Goal: Transaction & Acquisition: Purchase product/service

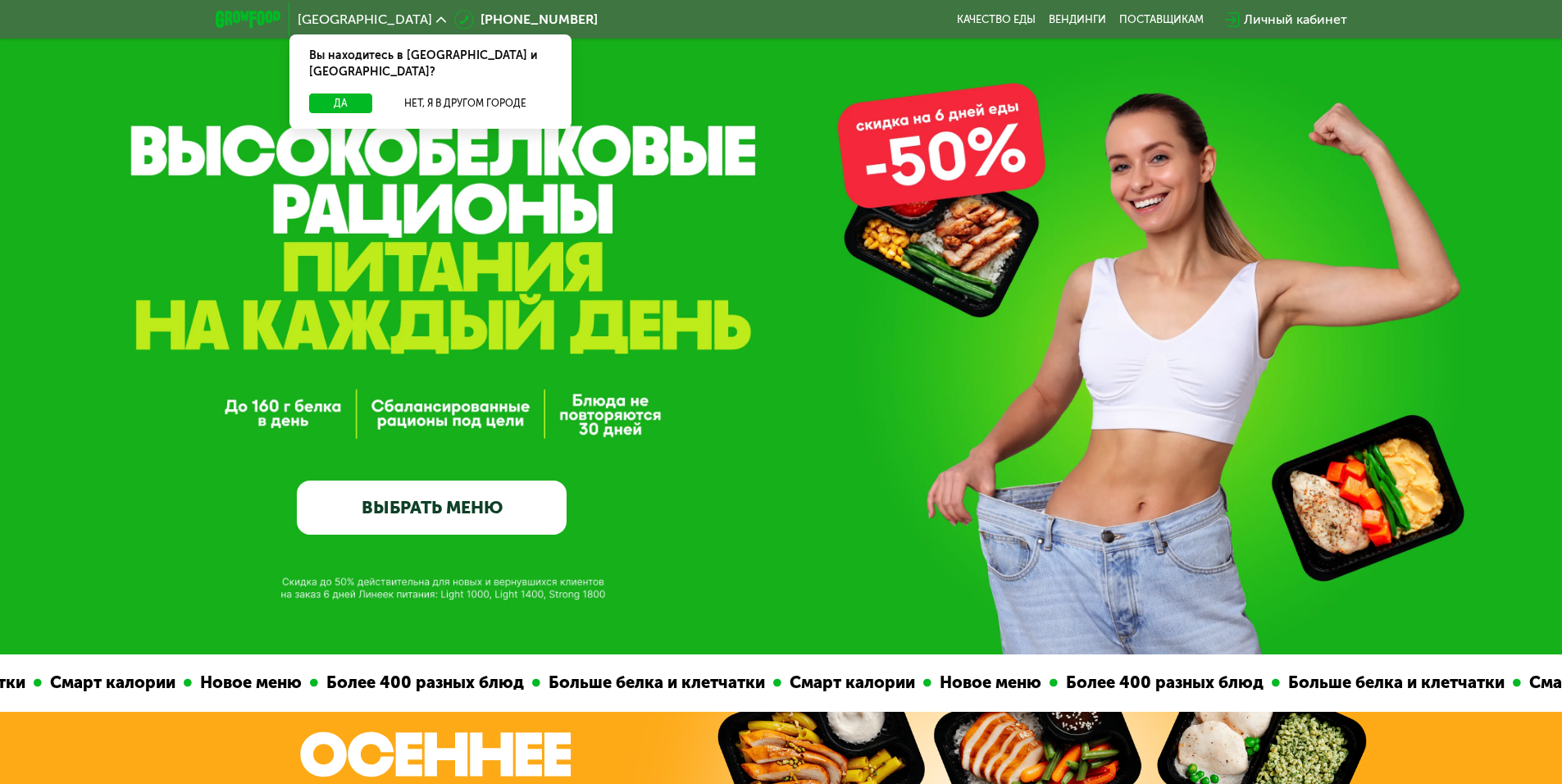
scroll to position [82, 0]
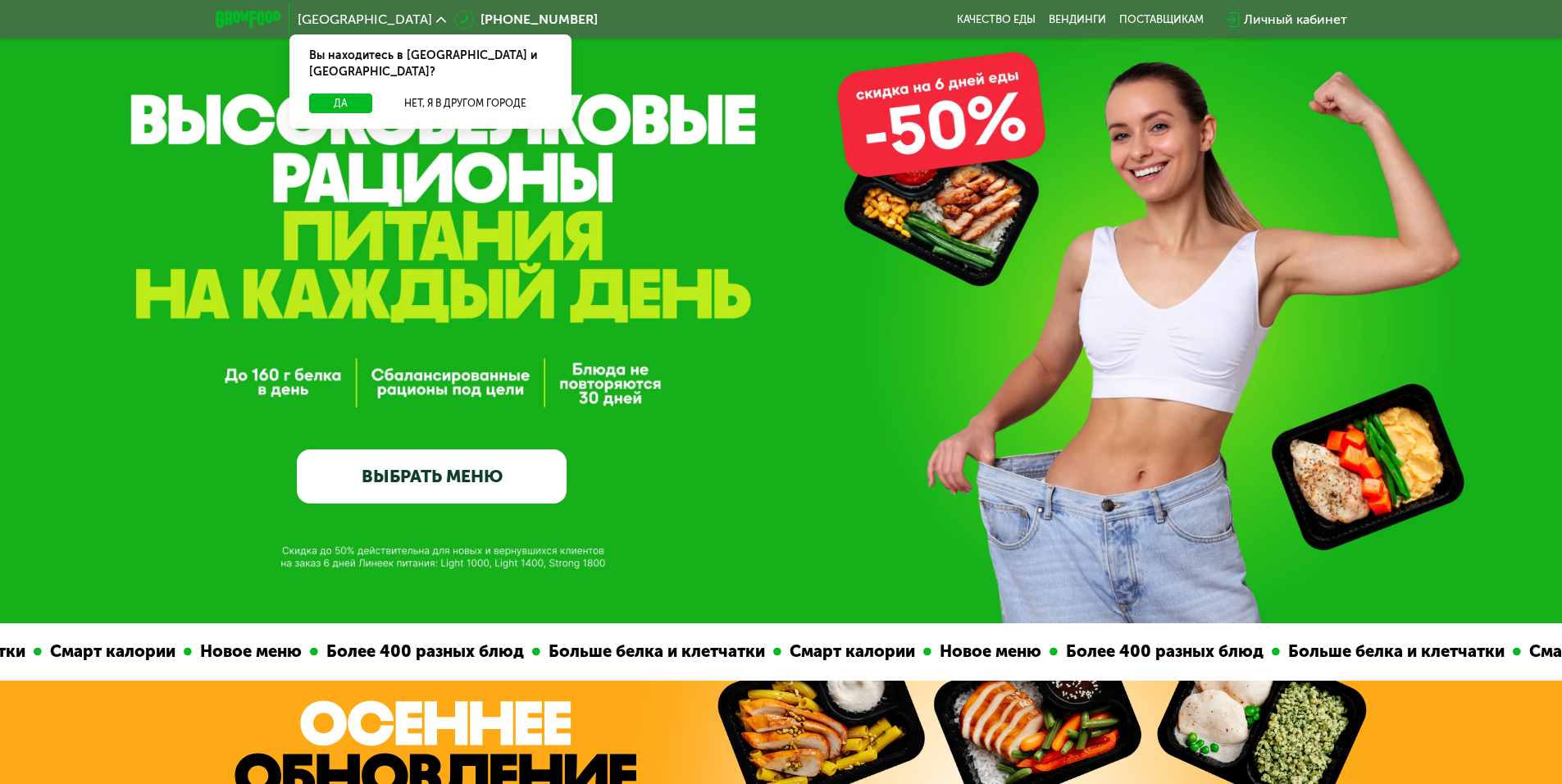
click at [458, 472] on link "ВЫБРАТЬ МЕНЮ" at bounding box center [432, 475] width 270 height 54
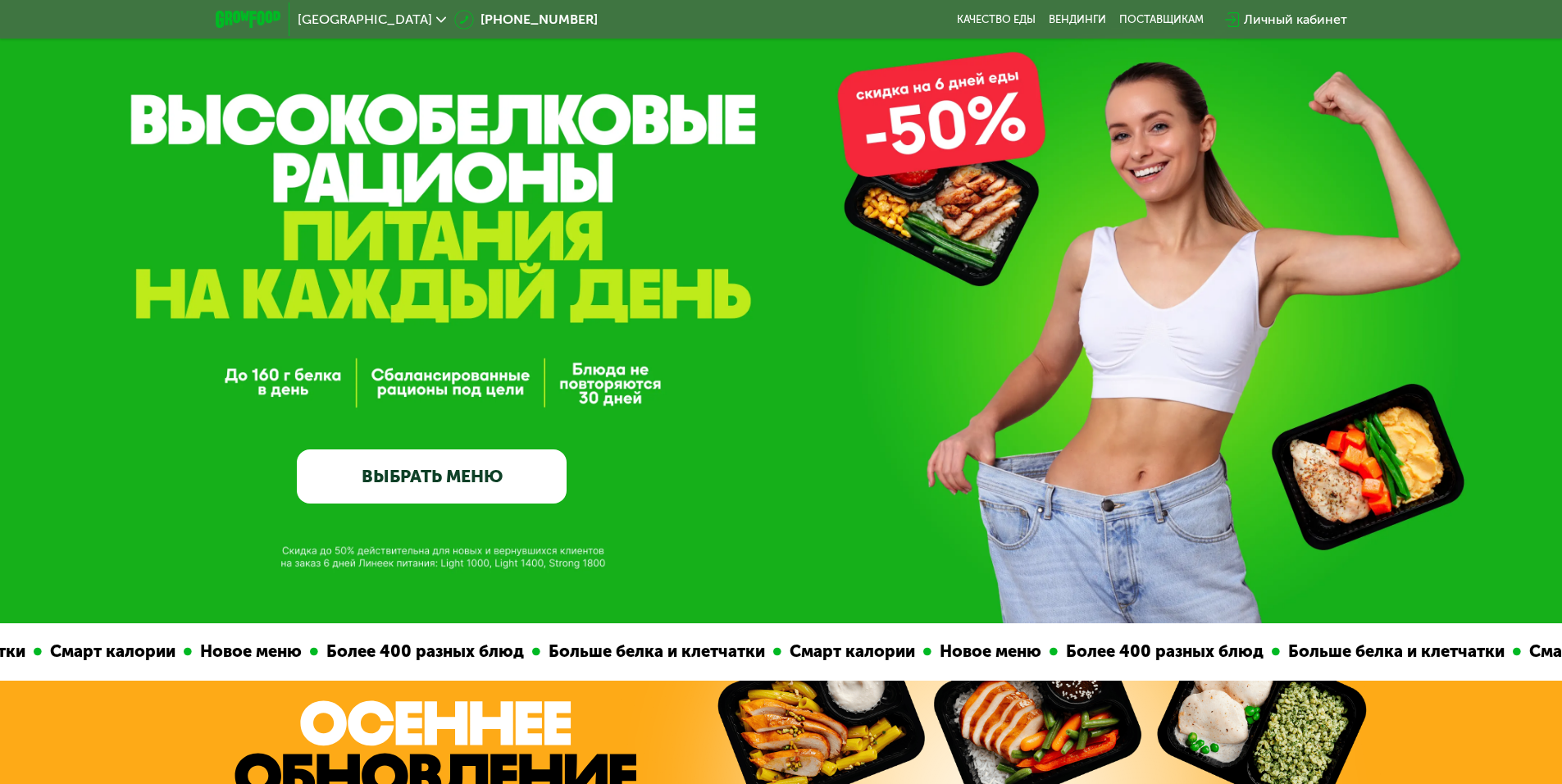
click at [415, 468] on link "ВЫБРАТЬ МЕНЮ" at bounding box center [432, 475] width 270 height 54
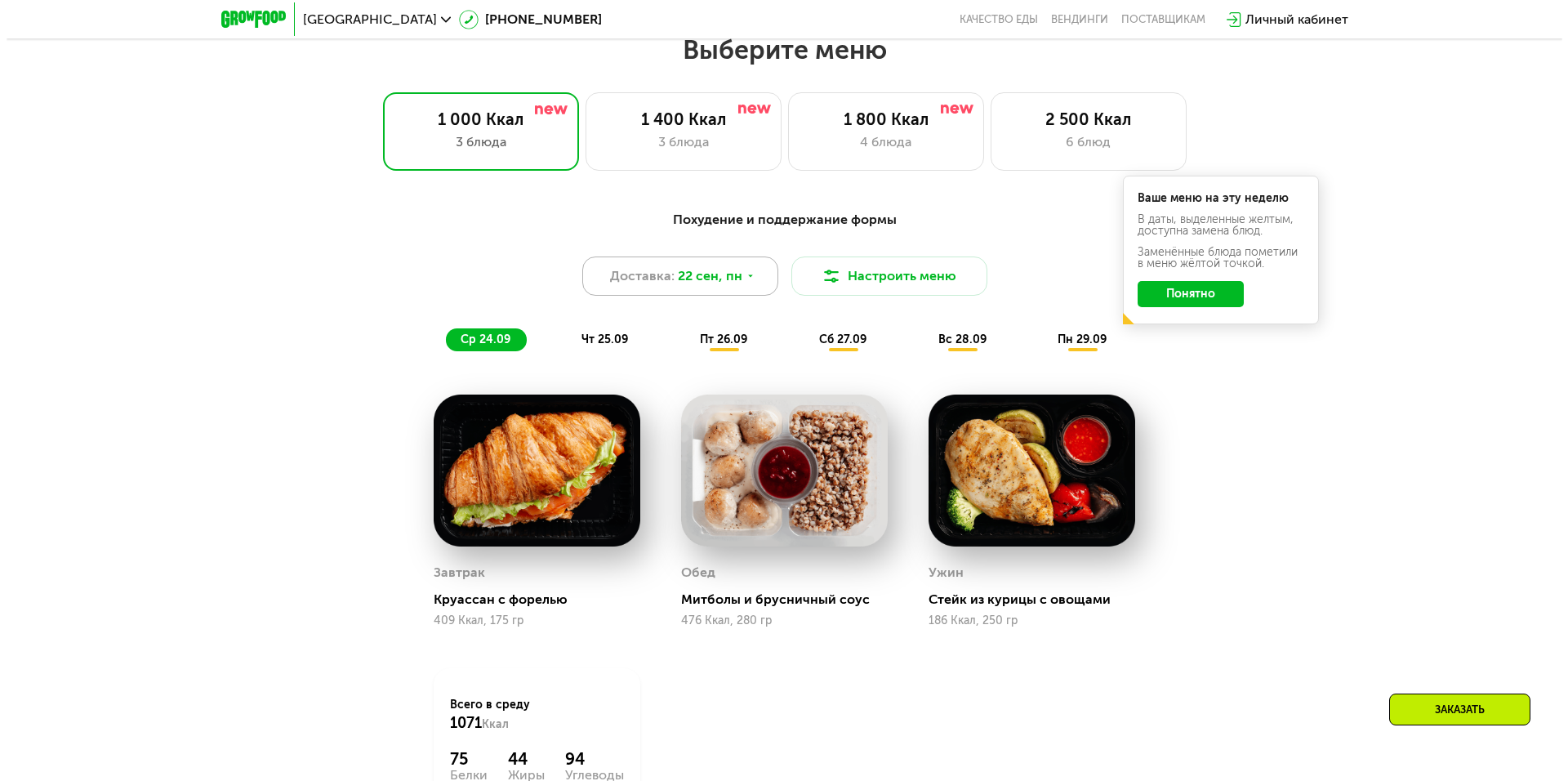
scroll to position [1354, 0]
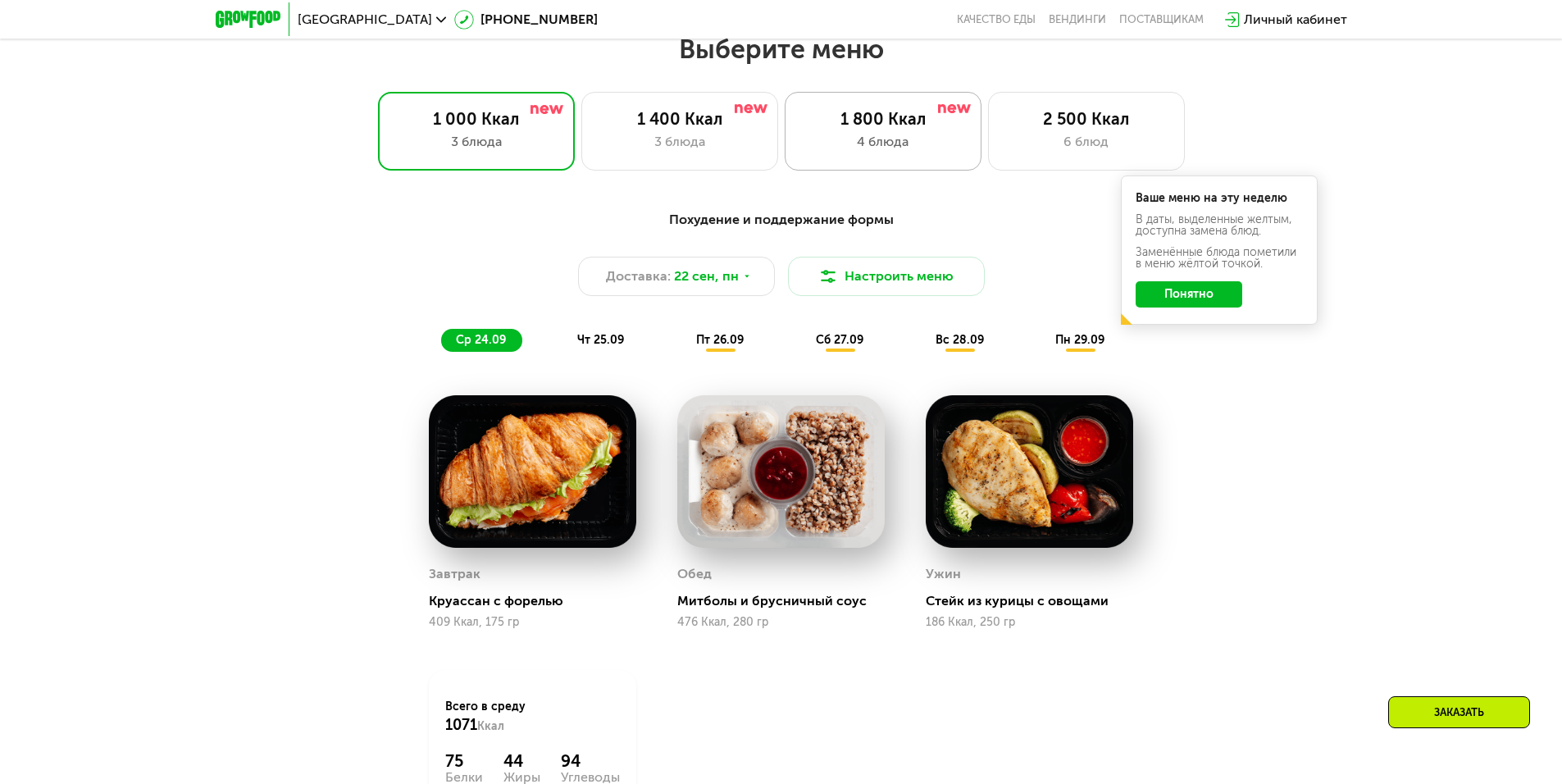
click at [859, 144] on div "4 блюда" at bounding box center [883, 142] width 162 height 20
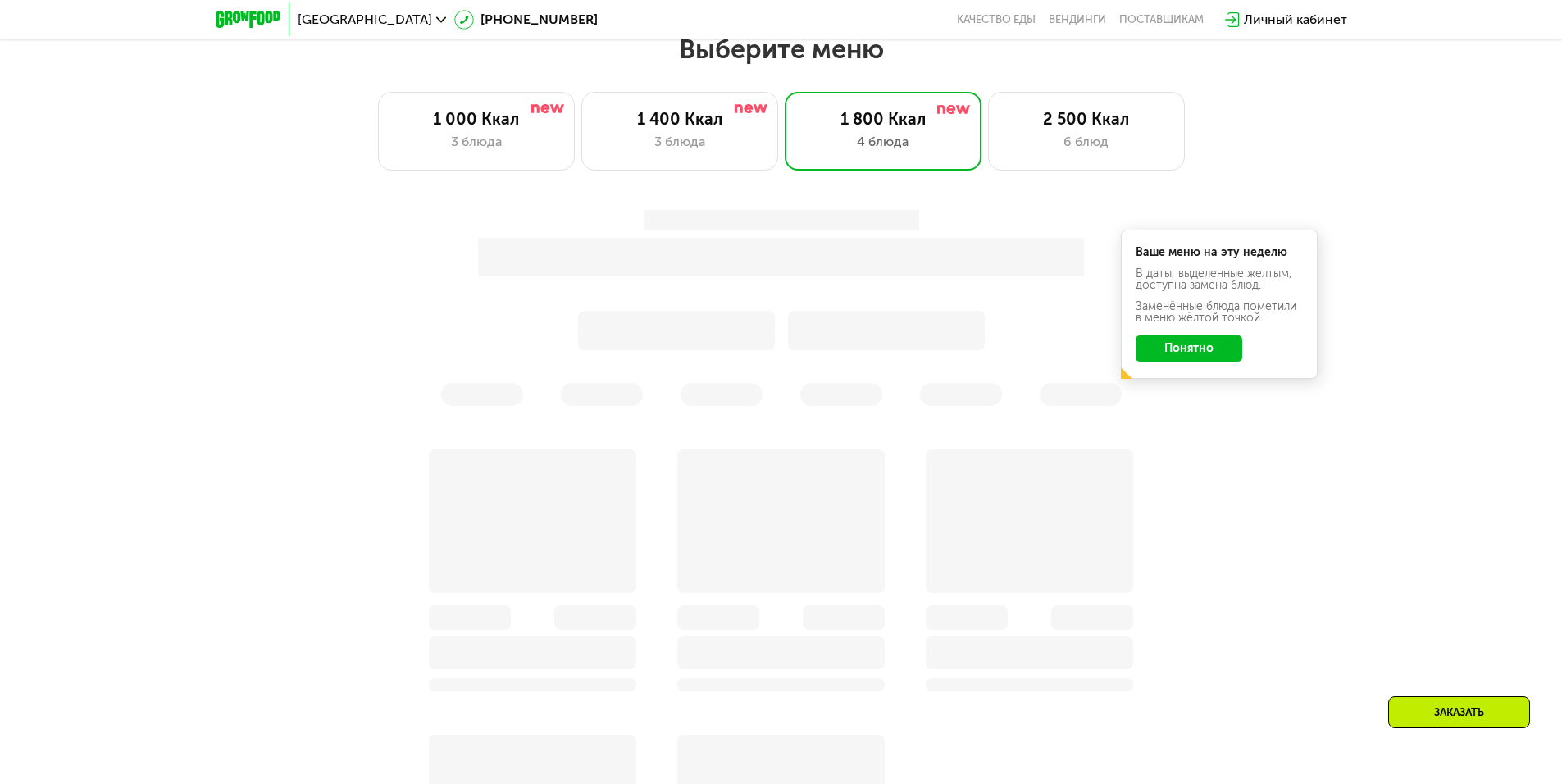
click at [1172, 354] on div "Ваше меню на эту неделю В даты, выделенные желтым, доступна замена блюд. Заменё…" at bounding box center [781, 308] width 991 height 216
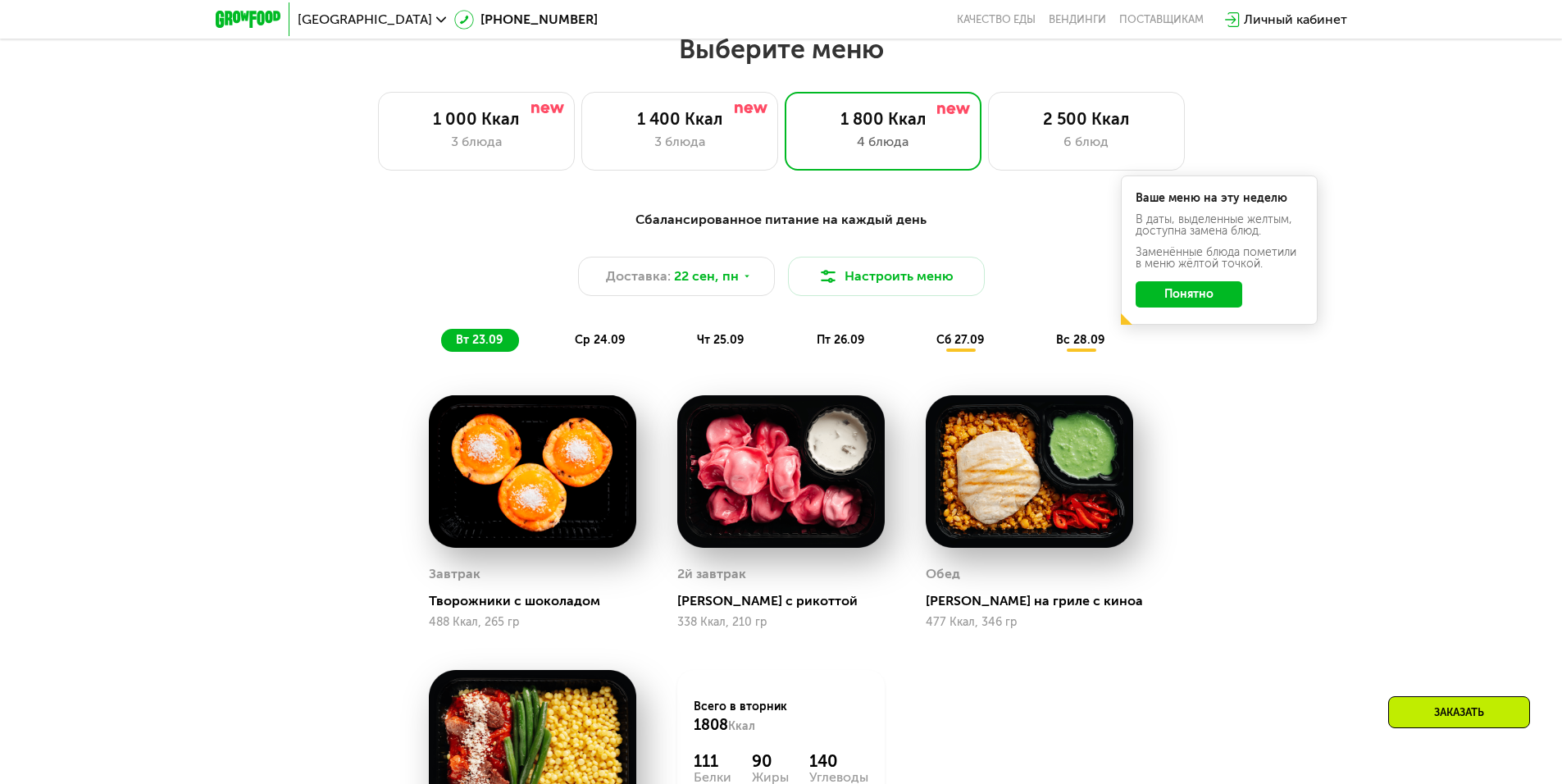
click at [1165, 303] on button "Понятно" at bounding box center [1189, 294] width 106 height 26
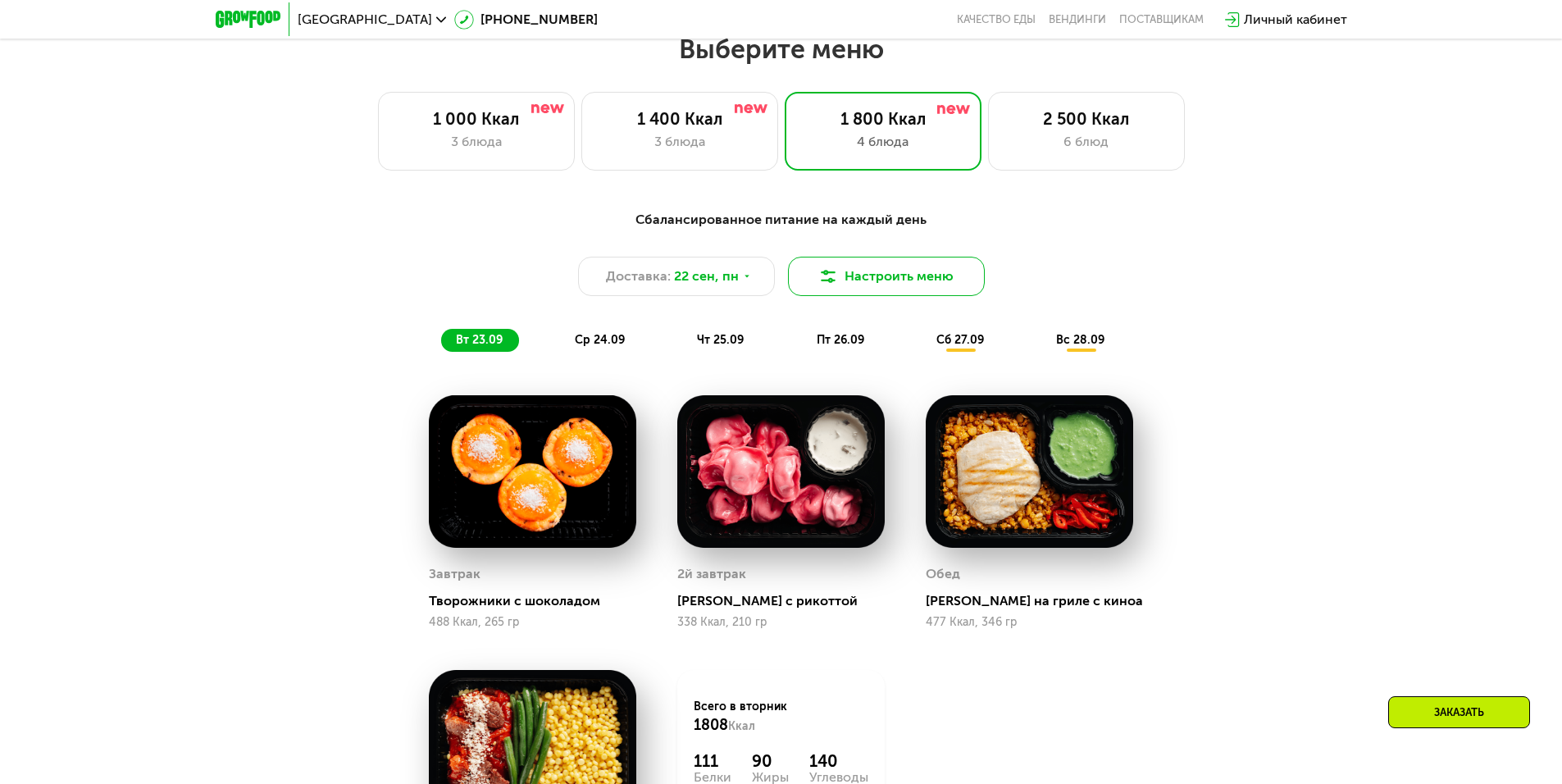
click at [892, 286] on button "Настроить меню" at bounding box center [886, 276] width 196 height 39
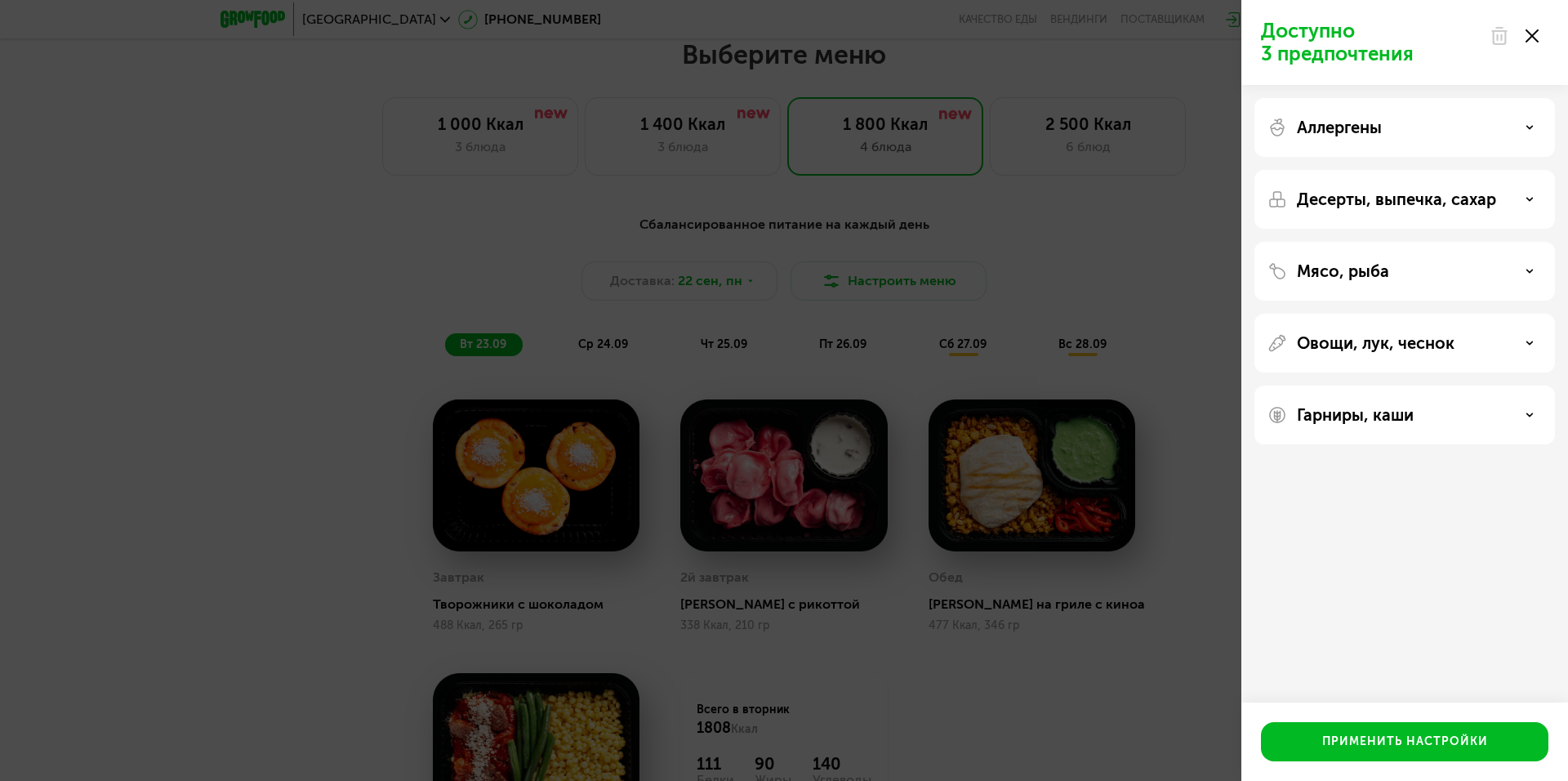
click at [1389, 124] on div "Аллергены" at bounding box center [1405, 127] width 274 height 19
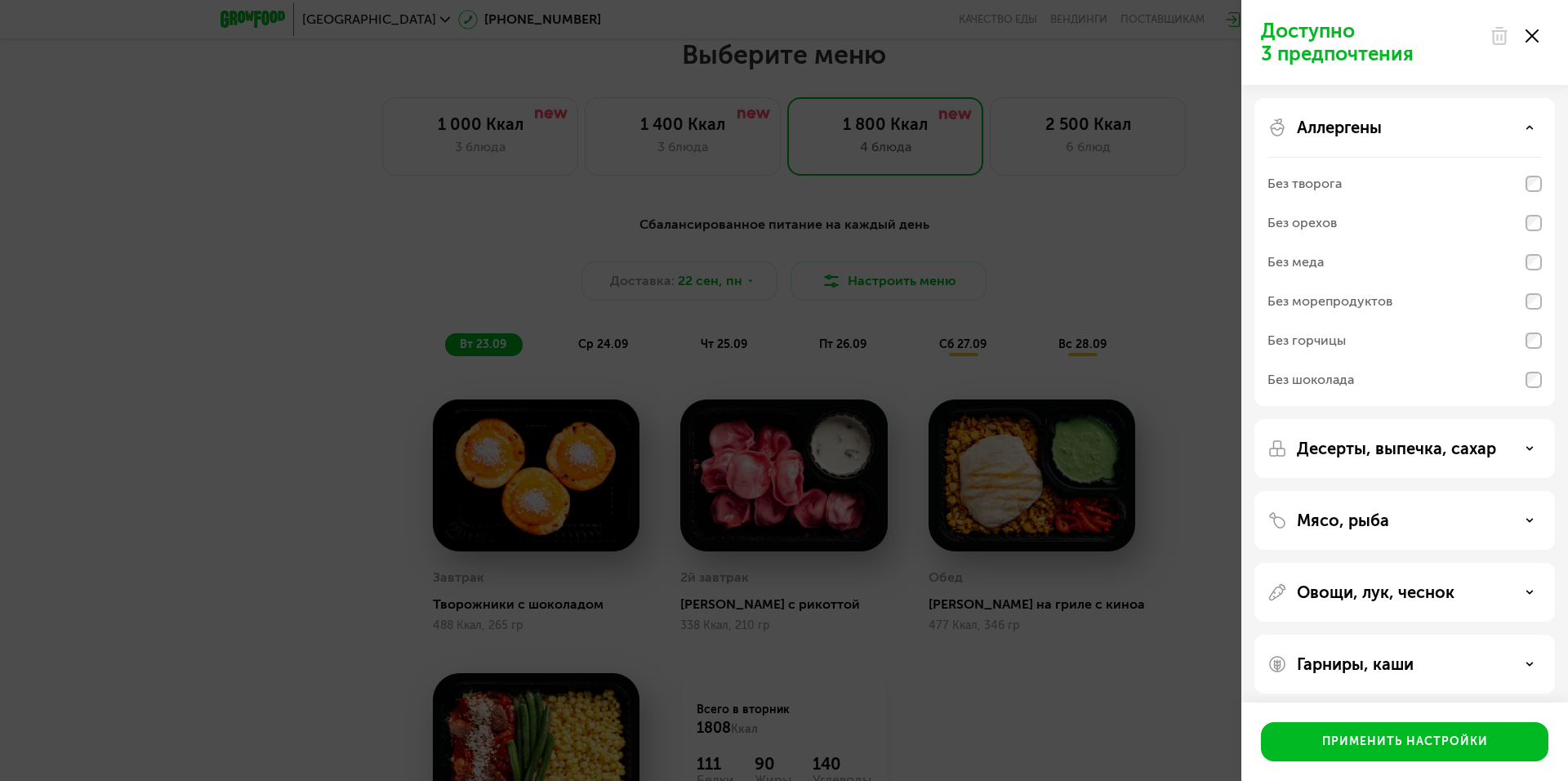
click at [1357, 191] on div "Без творога" at bounding box center [1405, 184] width 274 height 39
click at [1339, 450] on p "Десерты, выпечка, сахар" at bounding box center [1396, 448] width 199 height 19
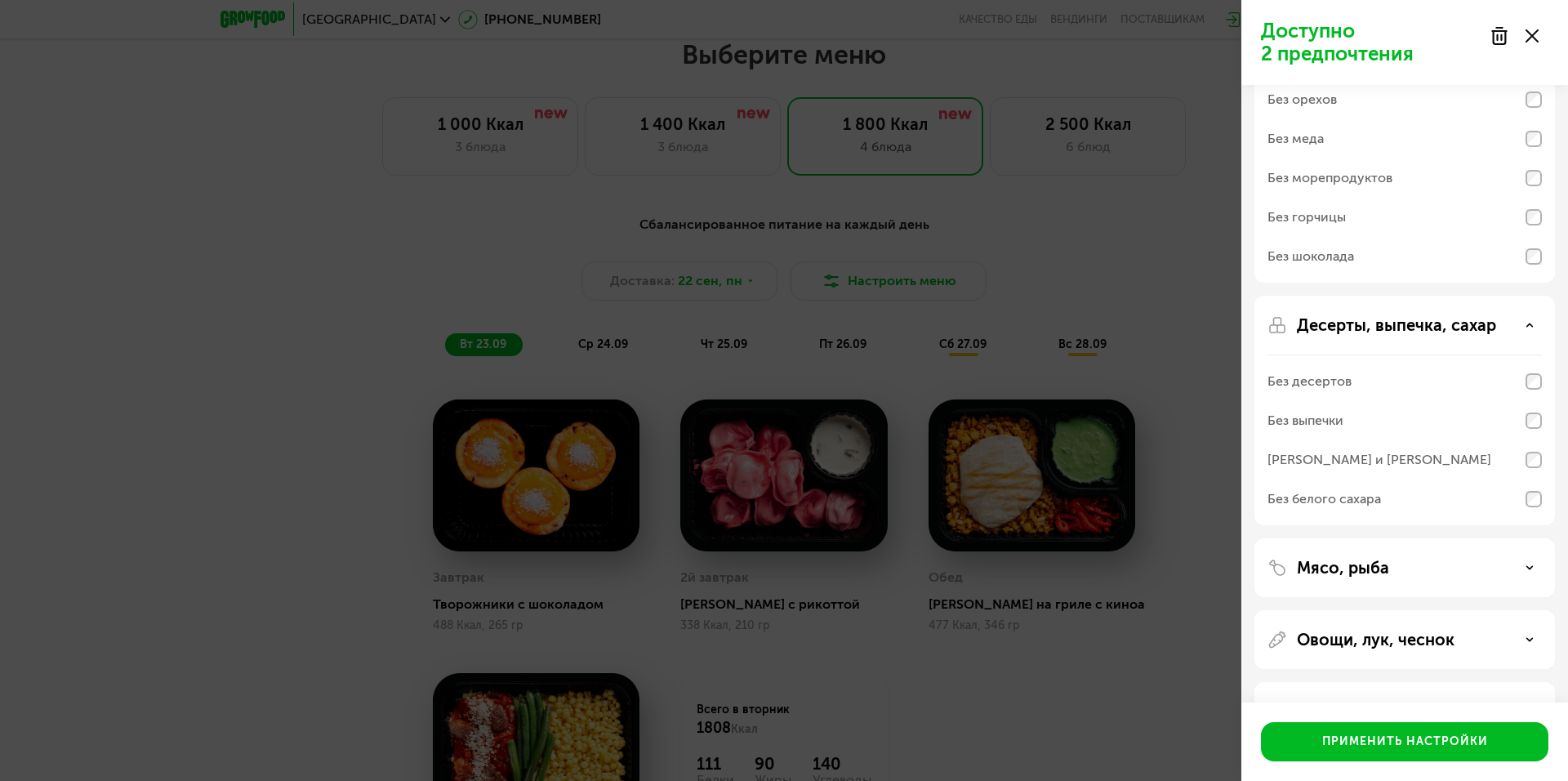
scroll to position [178, 0]
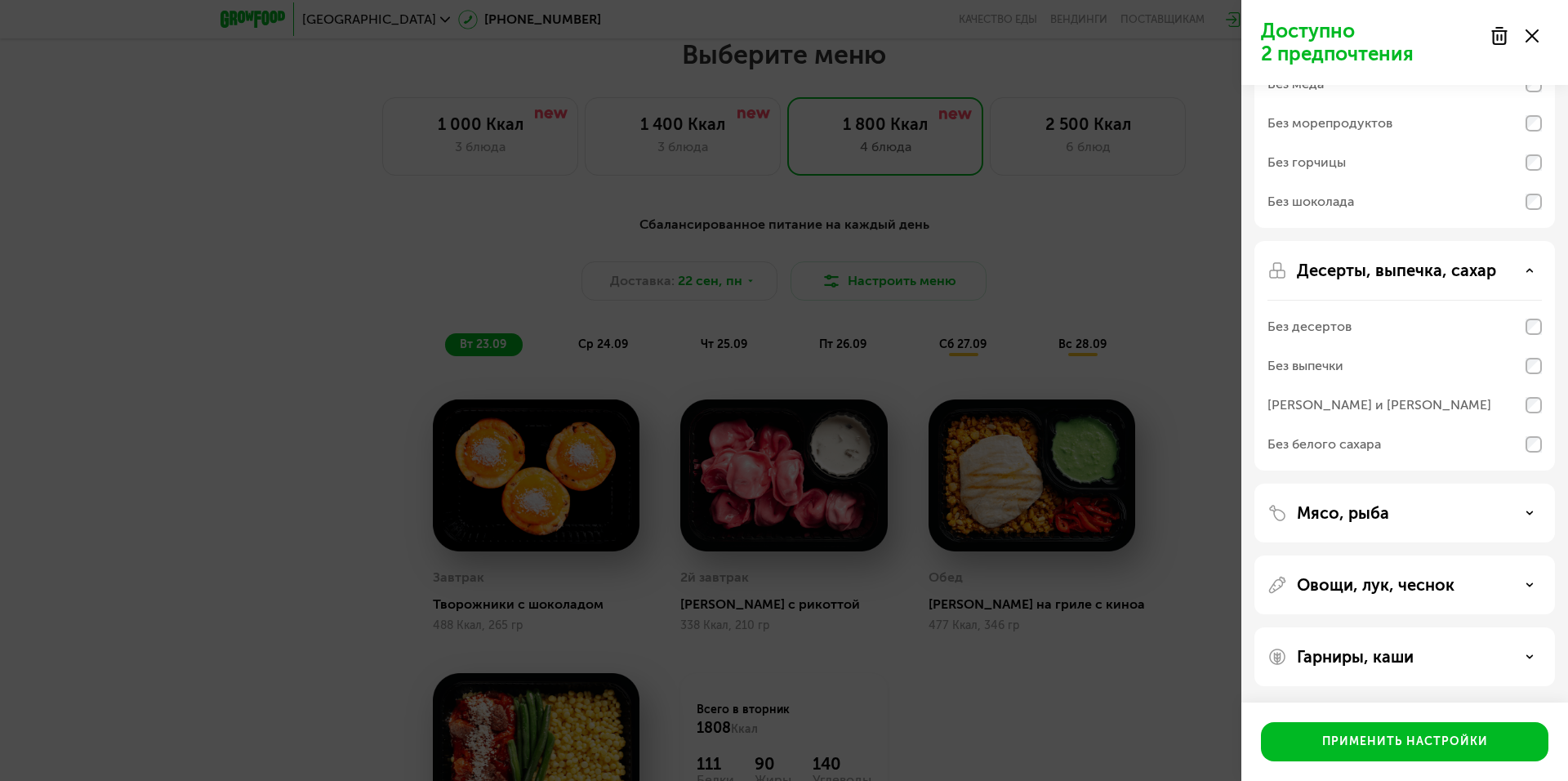
click at [1336, 513] on p "Мясо, рыба" at bounding box center [1342, 513] width 92 height 19
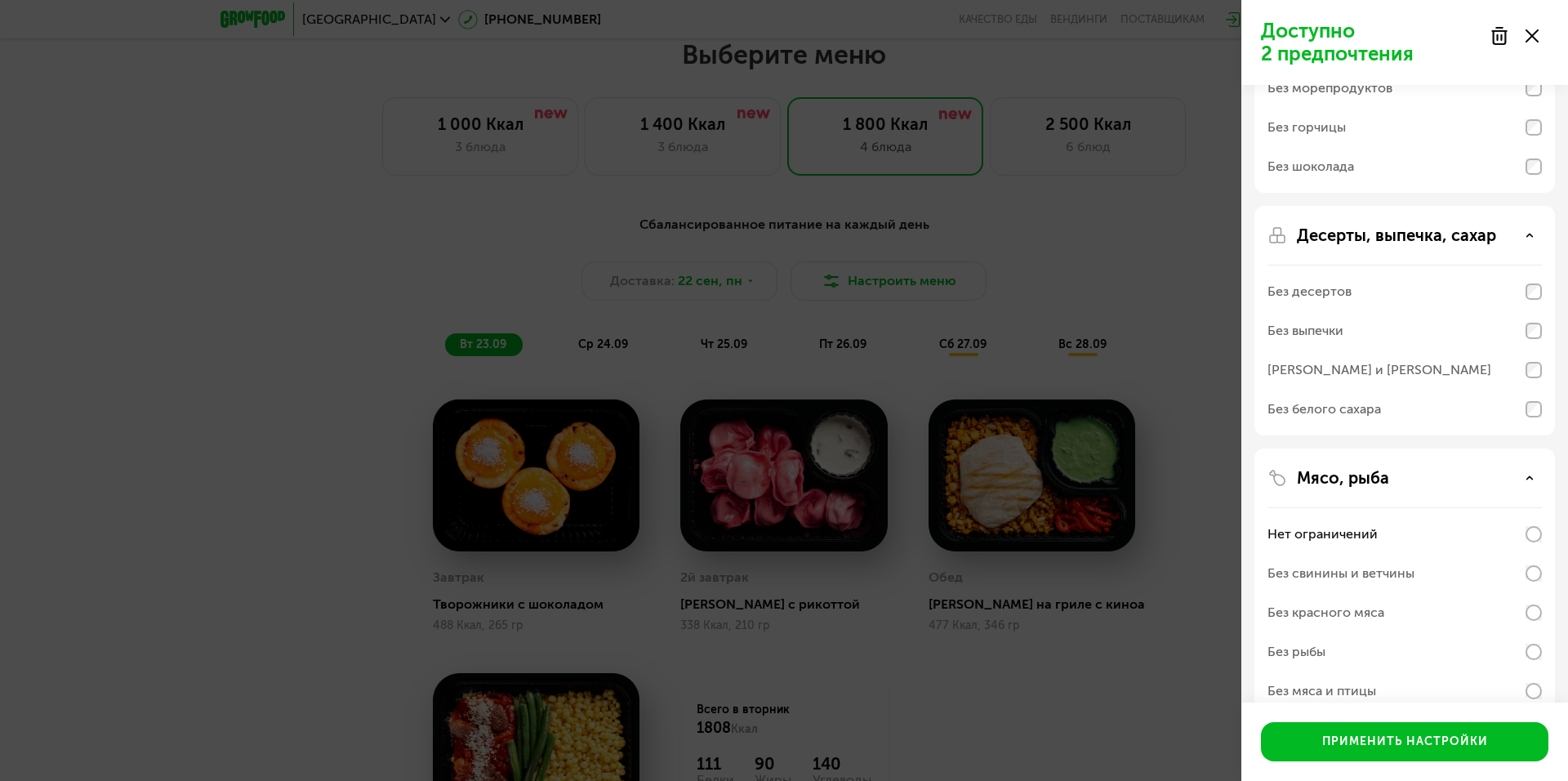
scroll to position [388, 0]
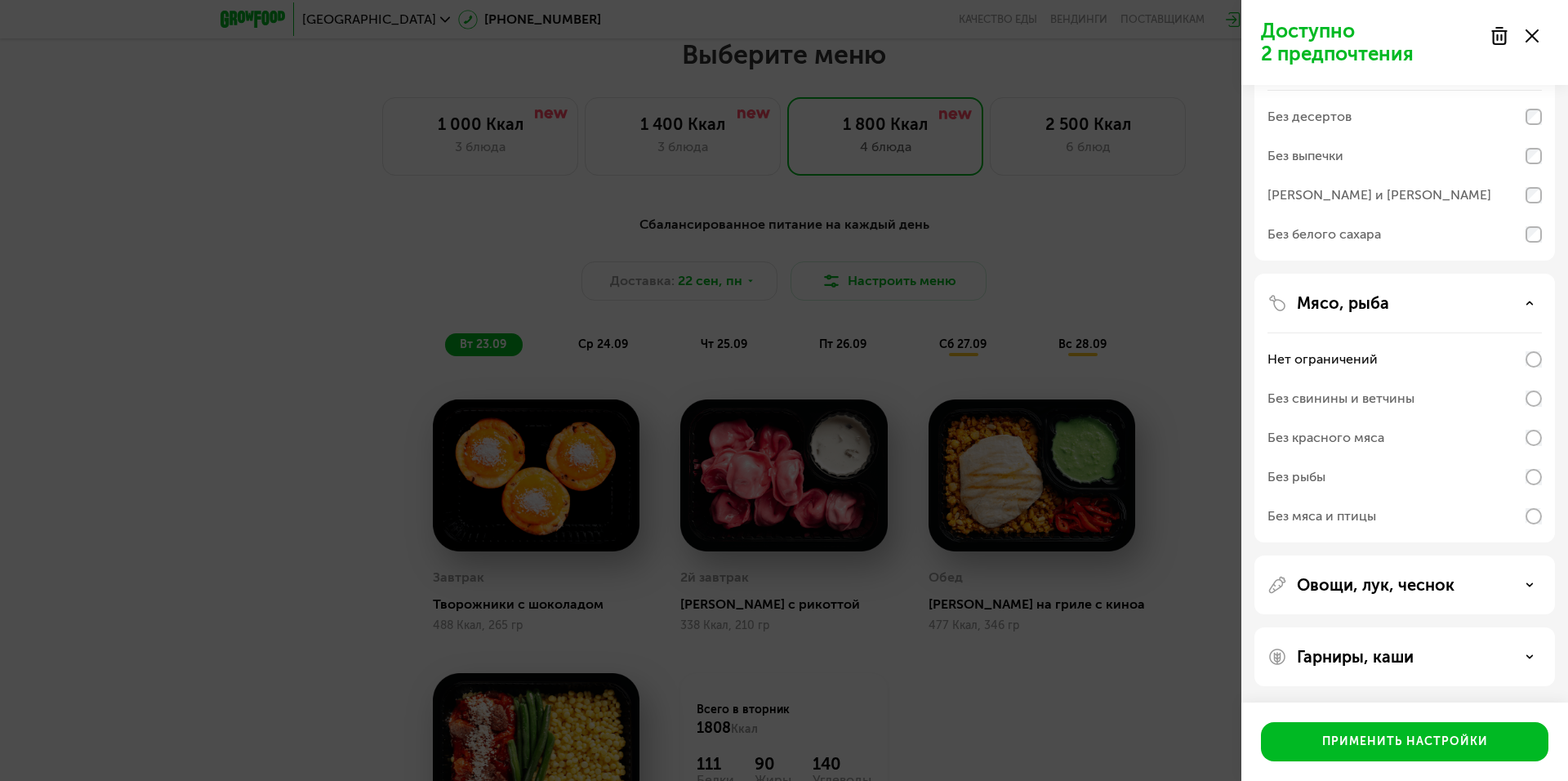
click at [1339, 587] on p "Овощи, лук, чеснок" at bounding box center [1375, 585] width 158 height 19
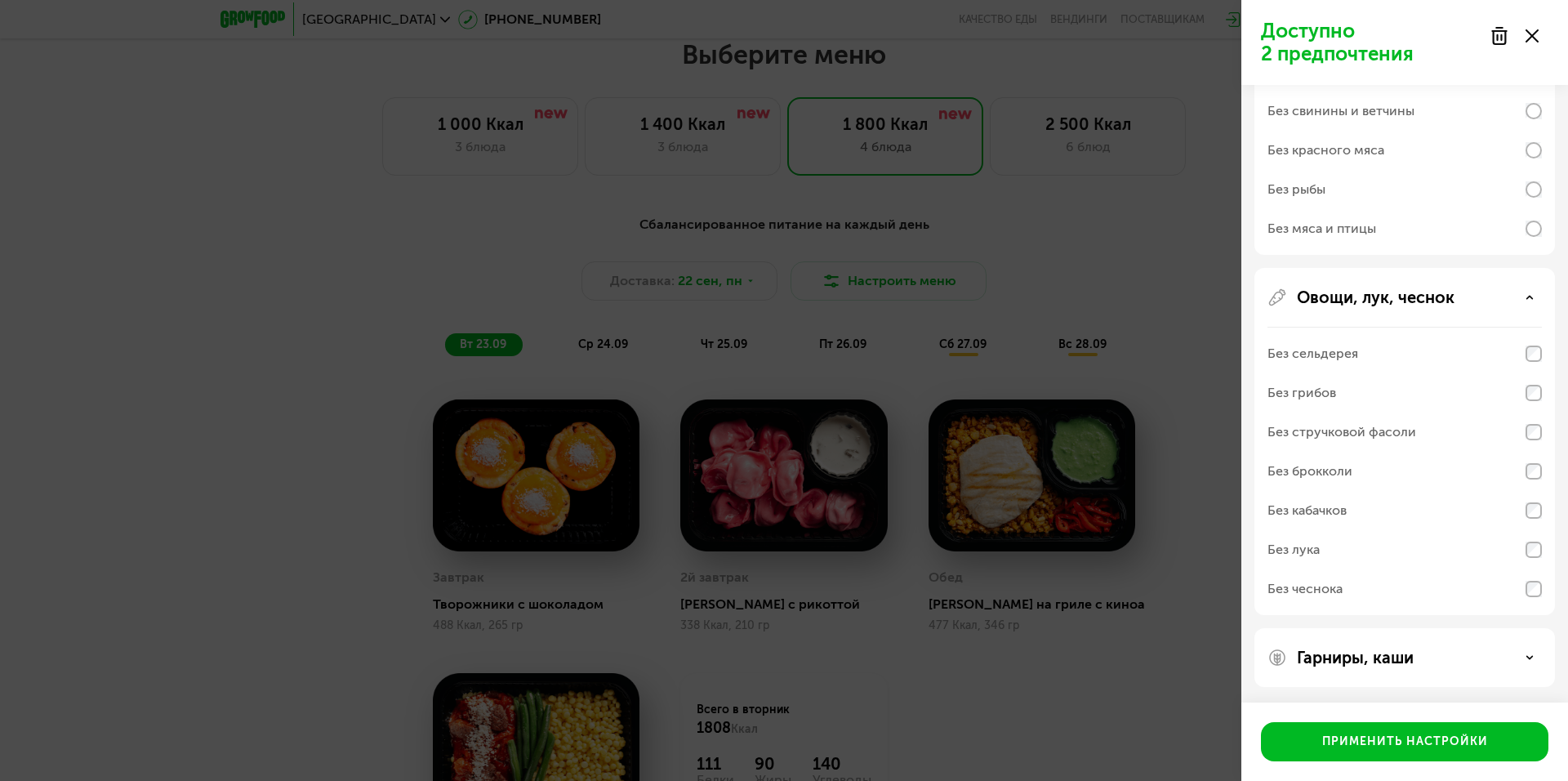
scroll to position [676, 0]
click at [1372, 648] on p "Гарниры, каши" at bounding box center [1355, 657] width 117 height 19
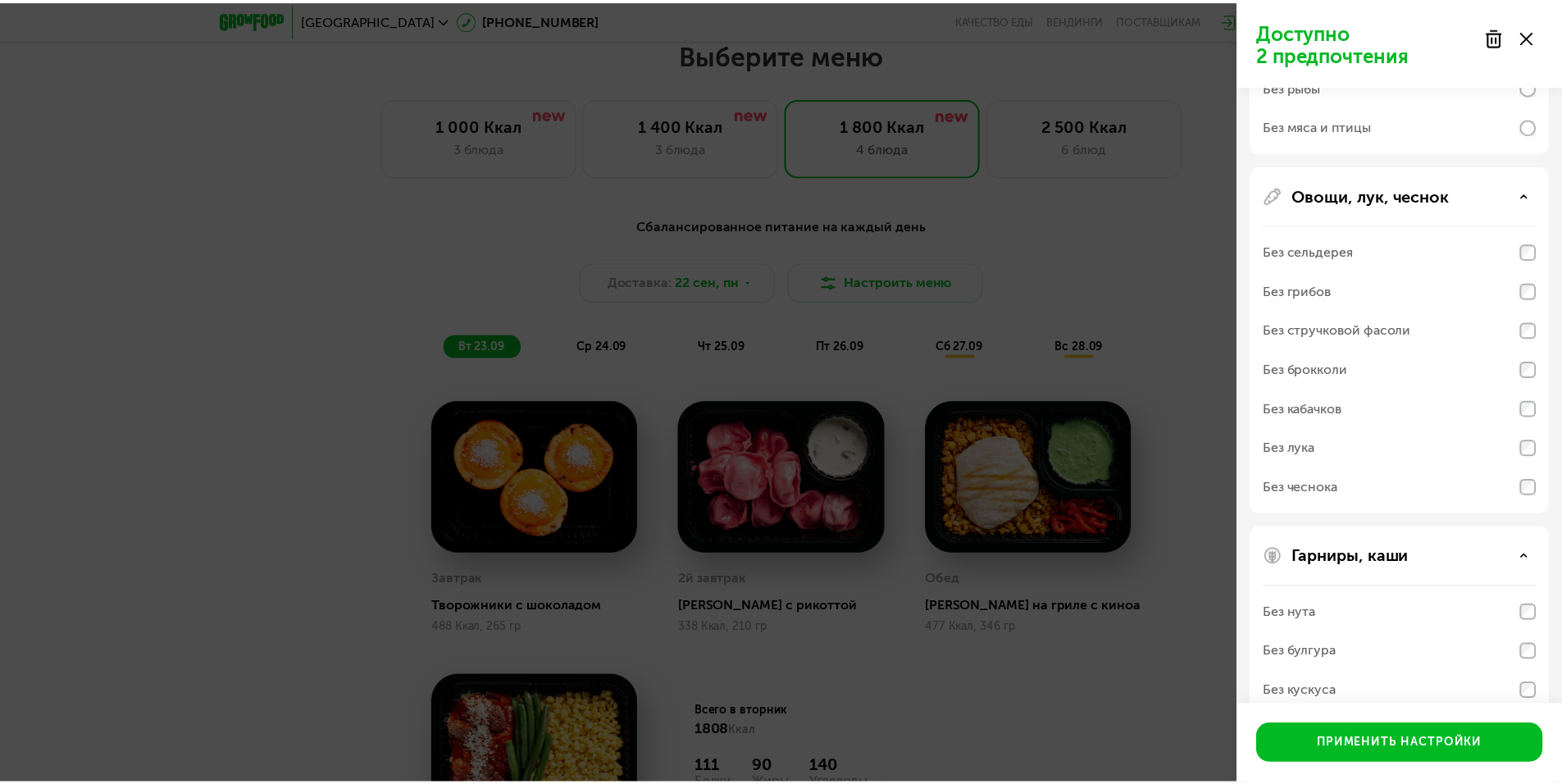
scroll to position [889, 0]
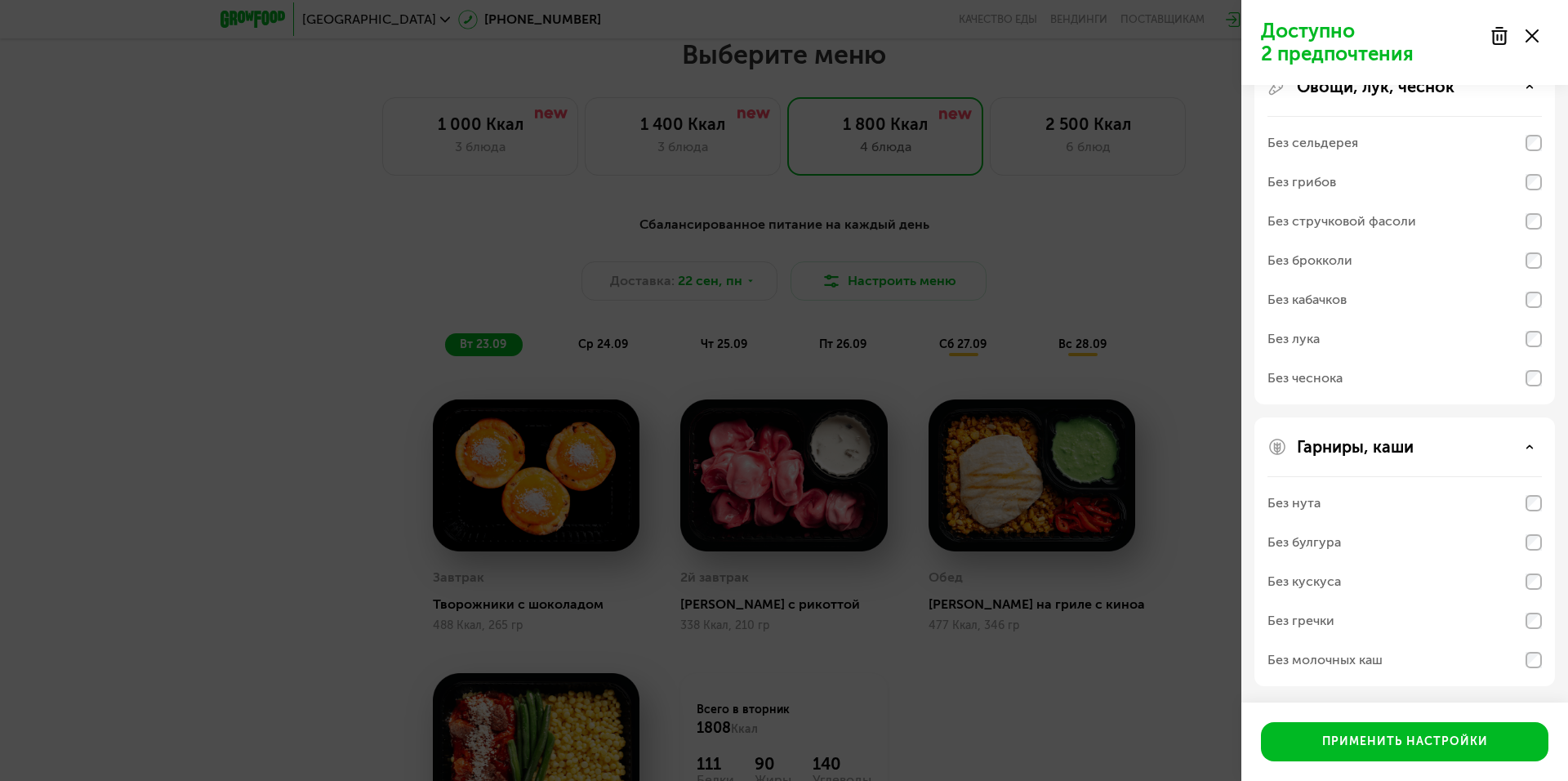
click at [1296, 496] on div "Без нута" at bounding box center [1294, 503] width 53 height 19
click at [1312, 541] on div "Без булгура" at bounding box center [1304, 542] width 74 height 19
click at [1312, 573] on div "Без кускуса" at bounding box center [1304, 582] width 74 height 19
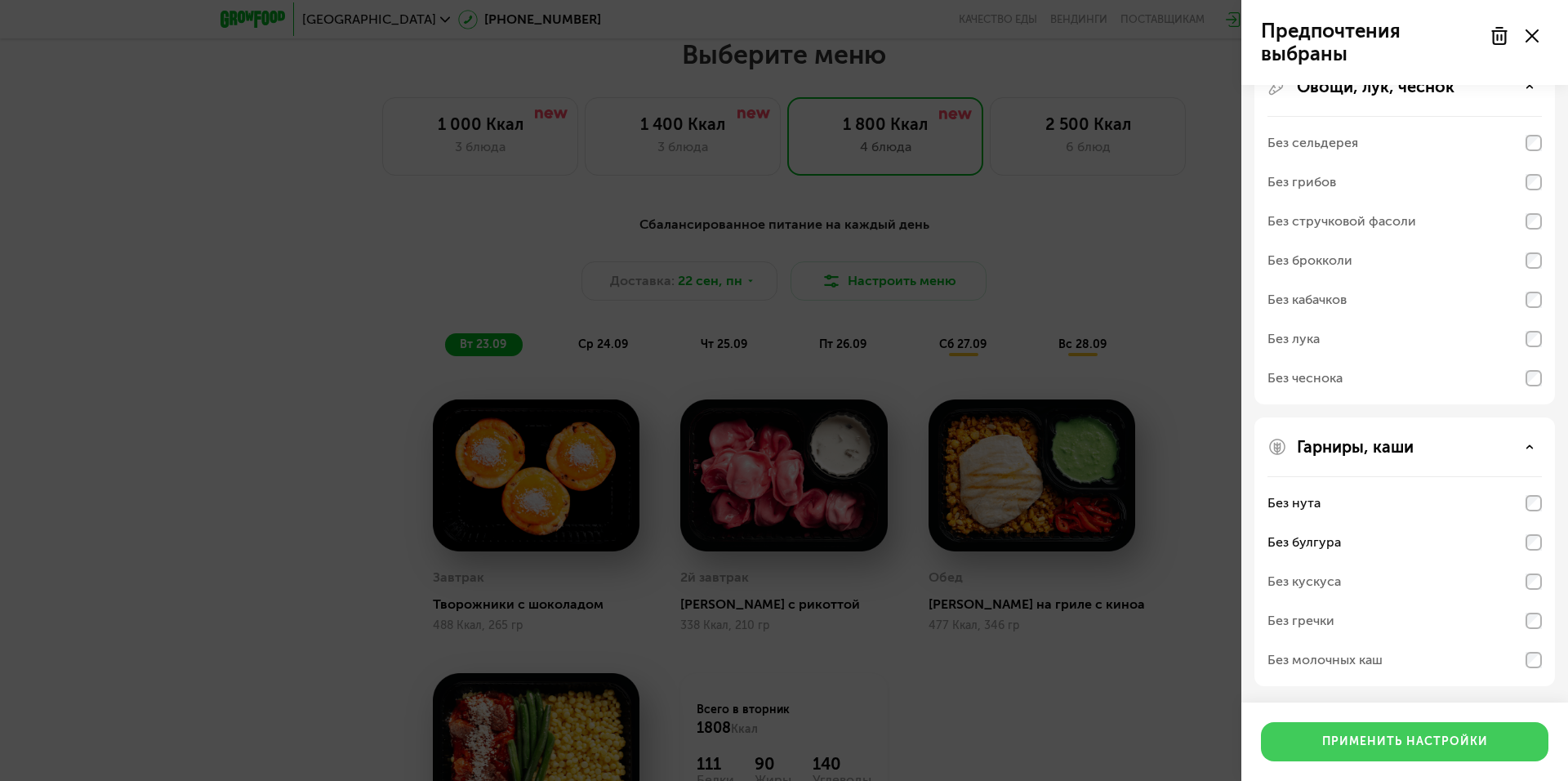
click at [1377, 744] on div "Применить настройки" at bounding box center [1405, 741] width 165 height 17
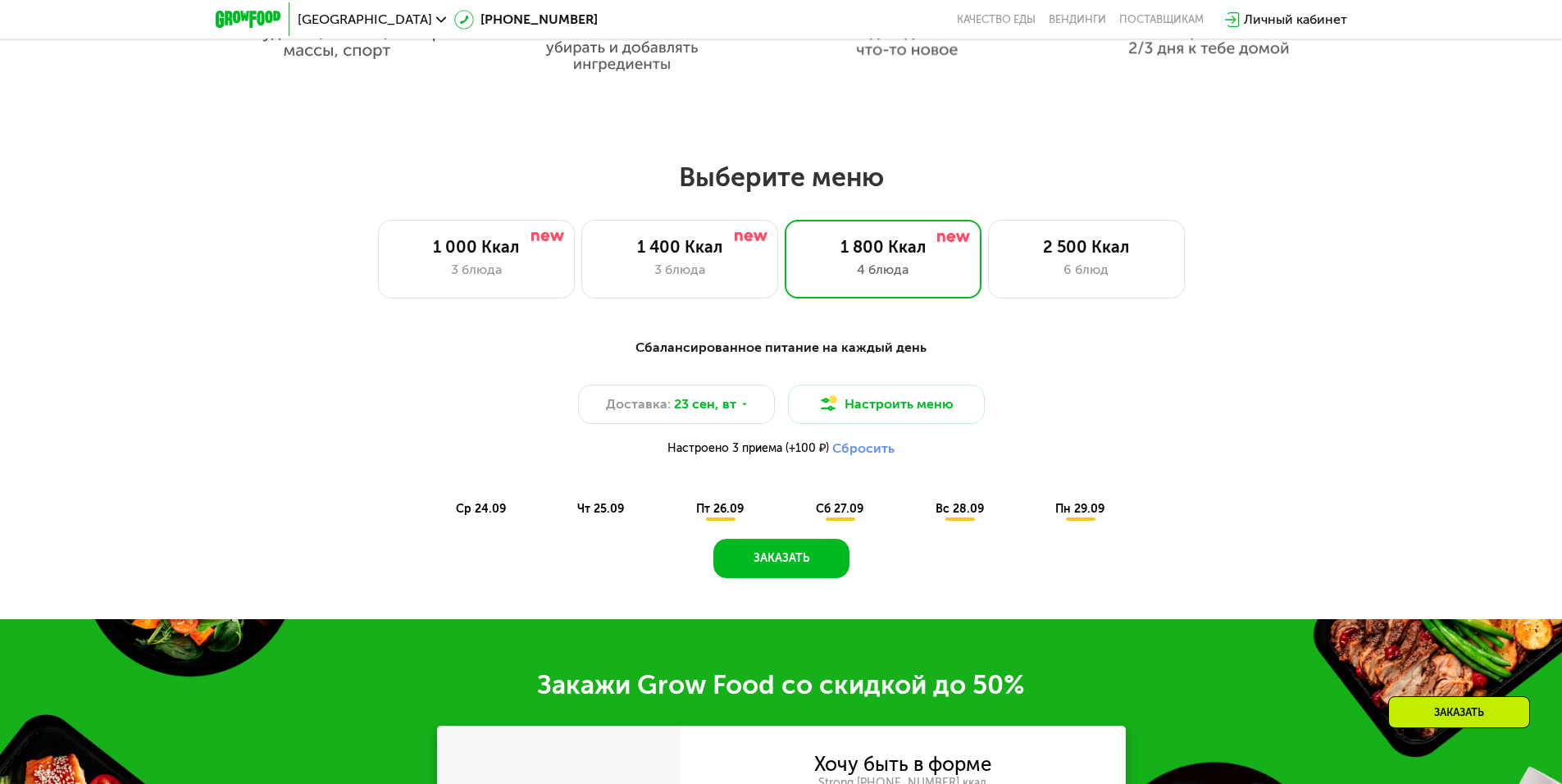
scroll to position [1195, 0]
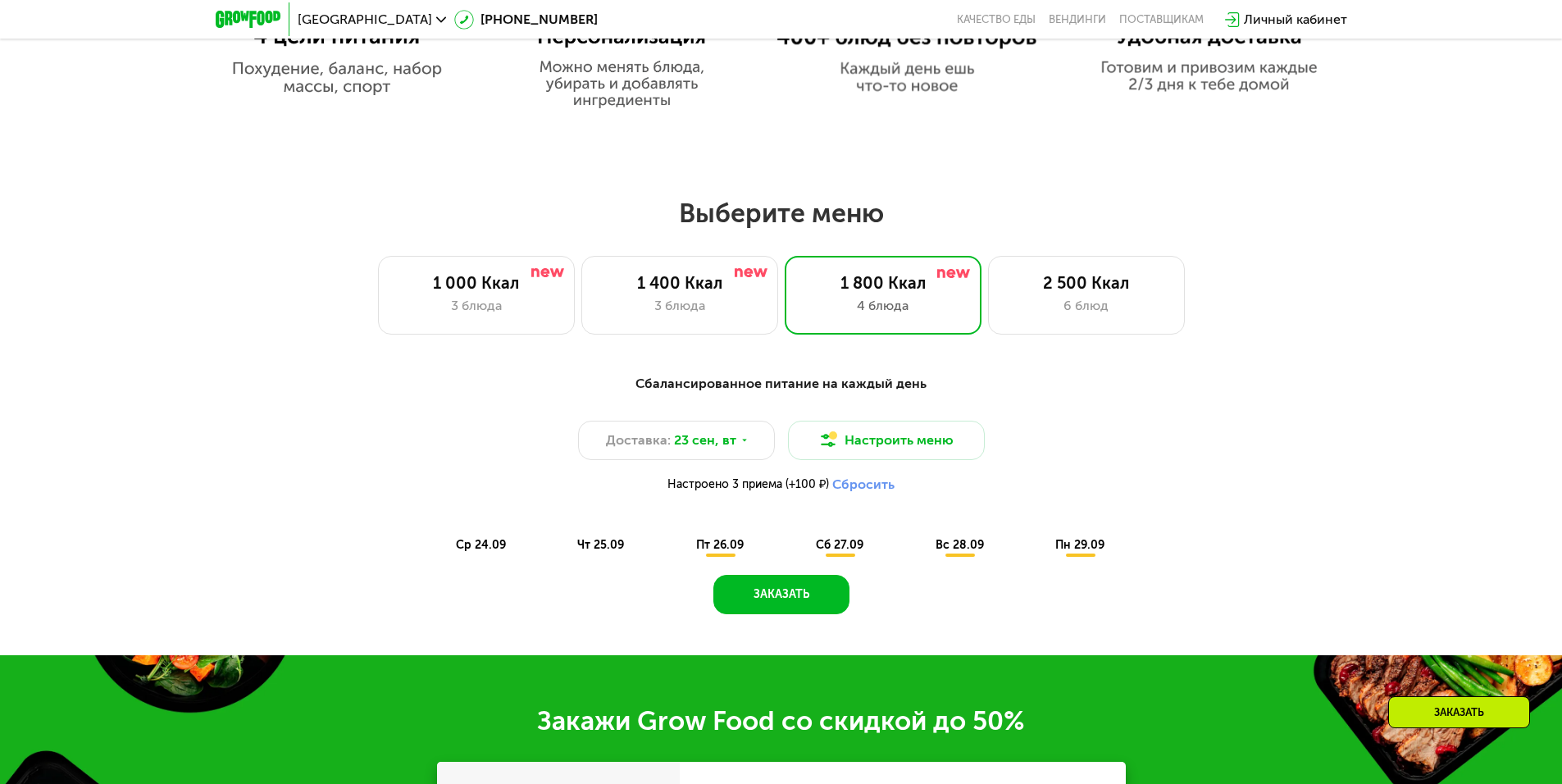
click at [866, 493] on button "Сбросить" at bounding box center [864, 484] width 63 height 17
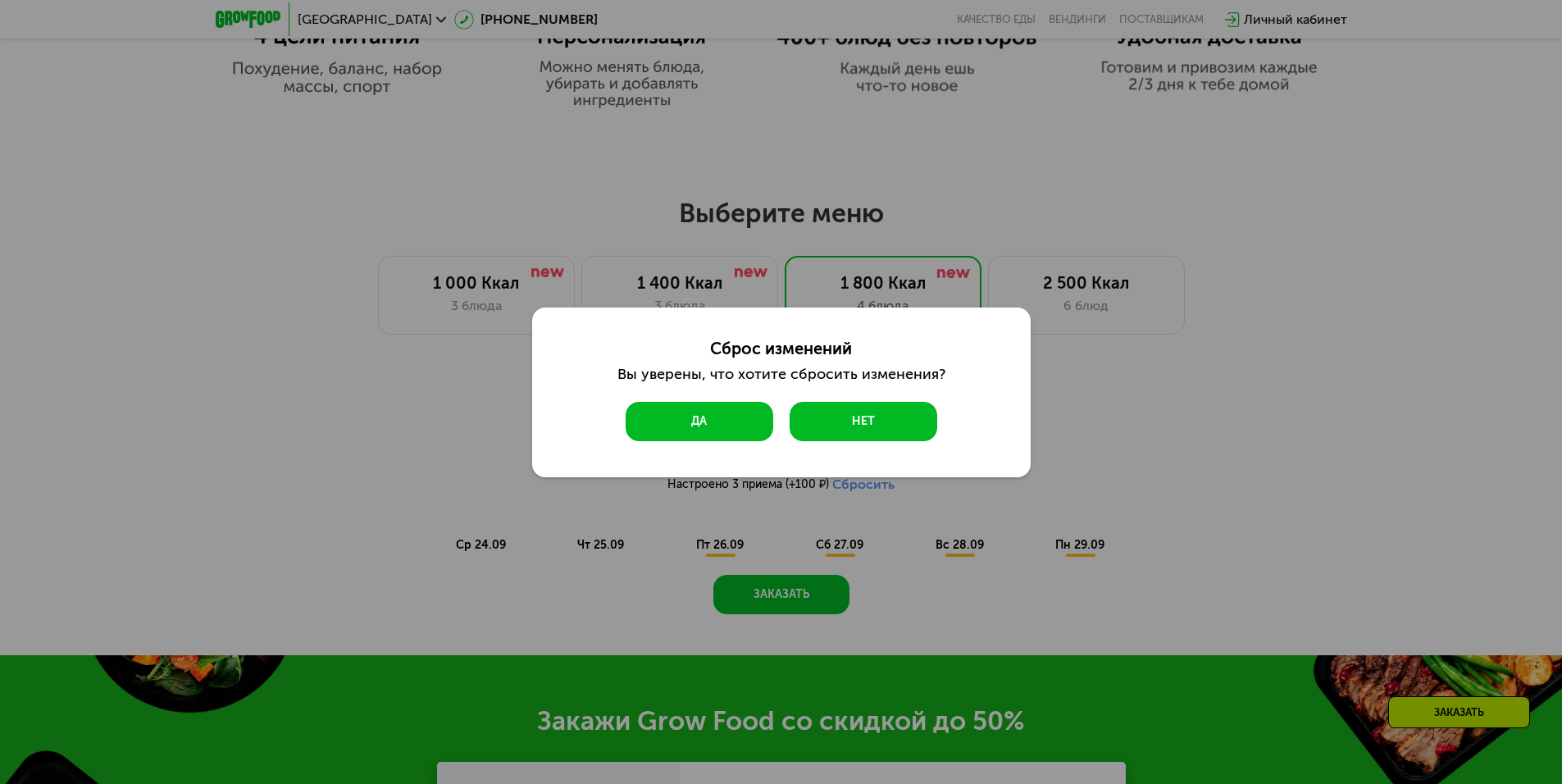
click at [733, 408] on button "Да" at bounding box center [699, 421] width 148 height 39
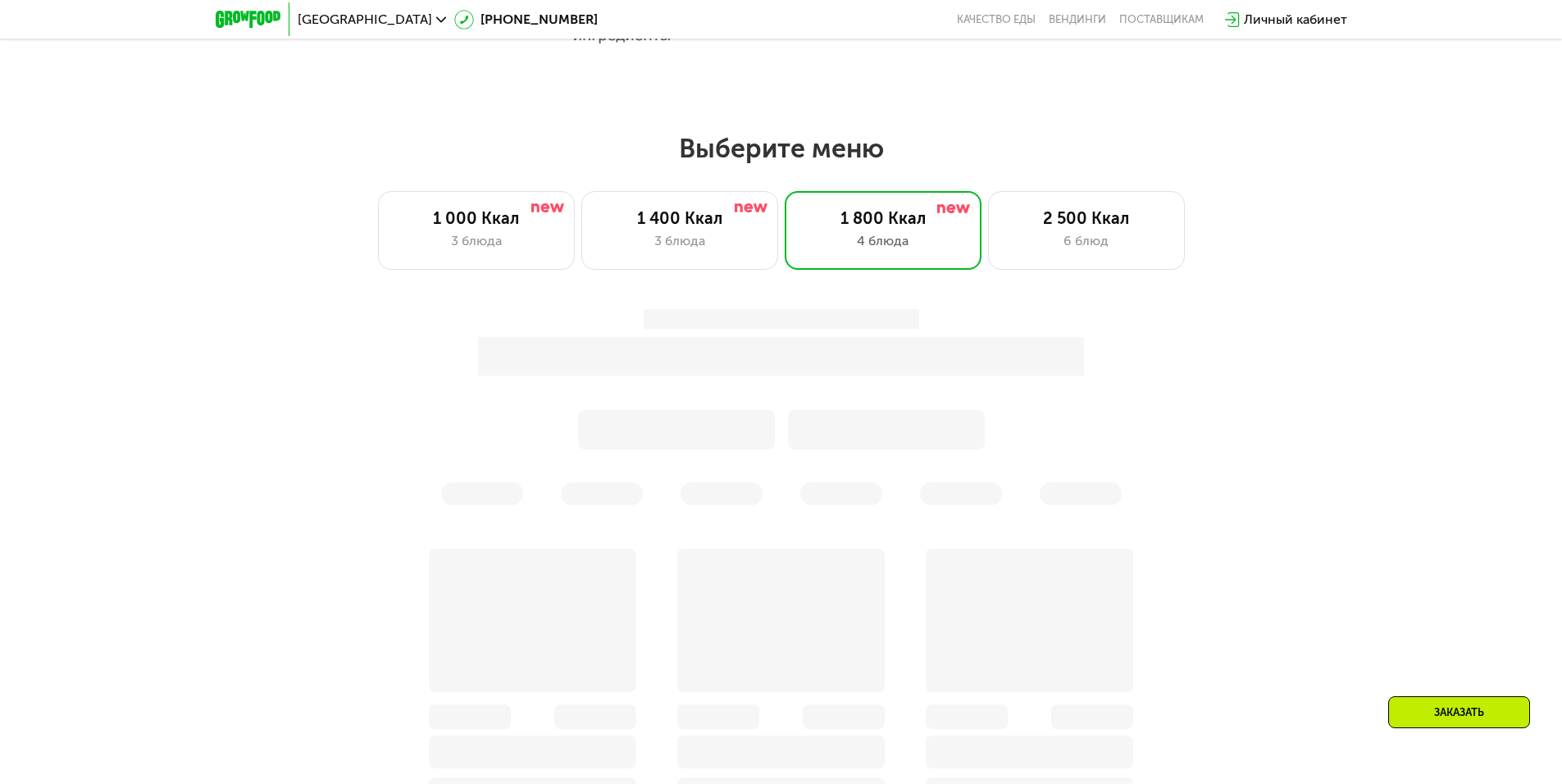
scroll to position [1359, 0]
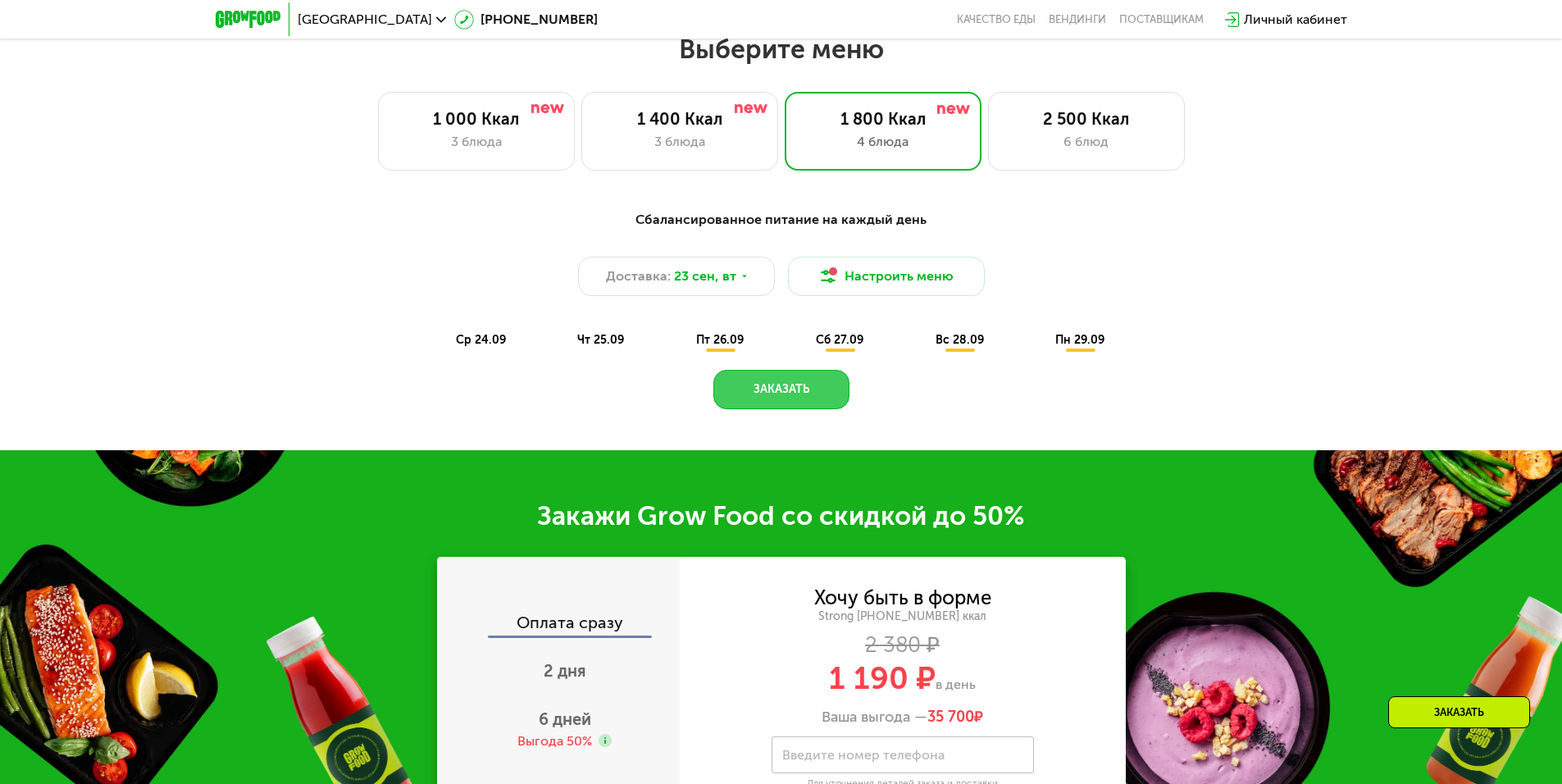
click at [814, 392] on button "Заказать" at bounding box center [781, 390] width 136 height 39
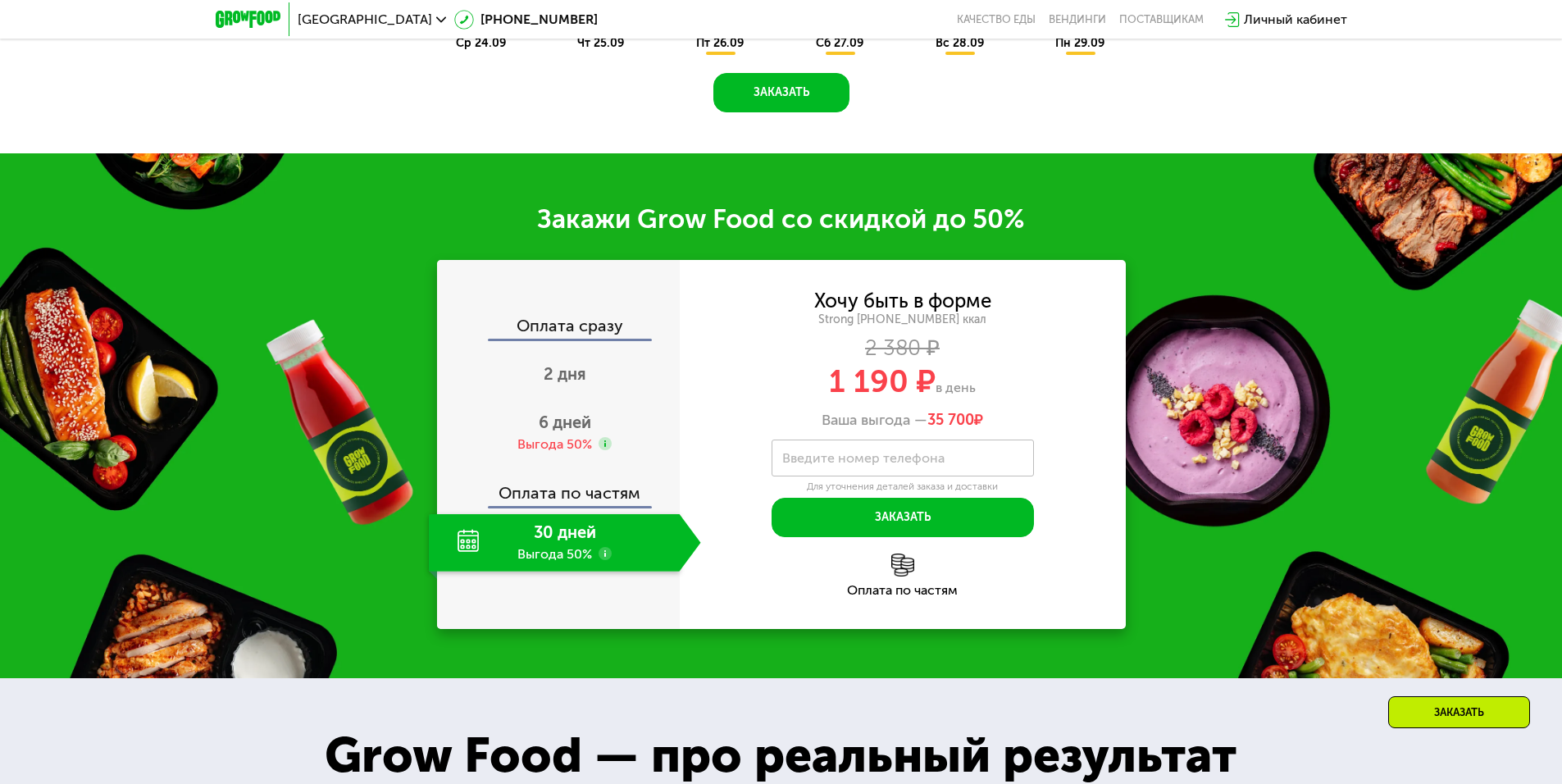
scroll to position [1815, 0]
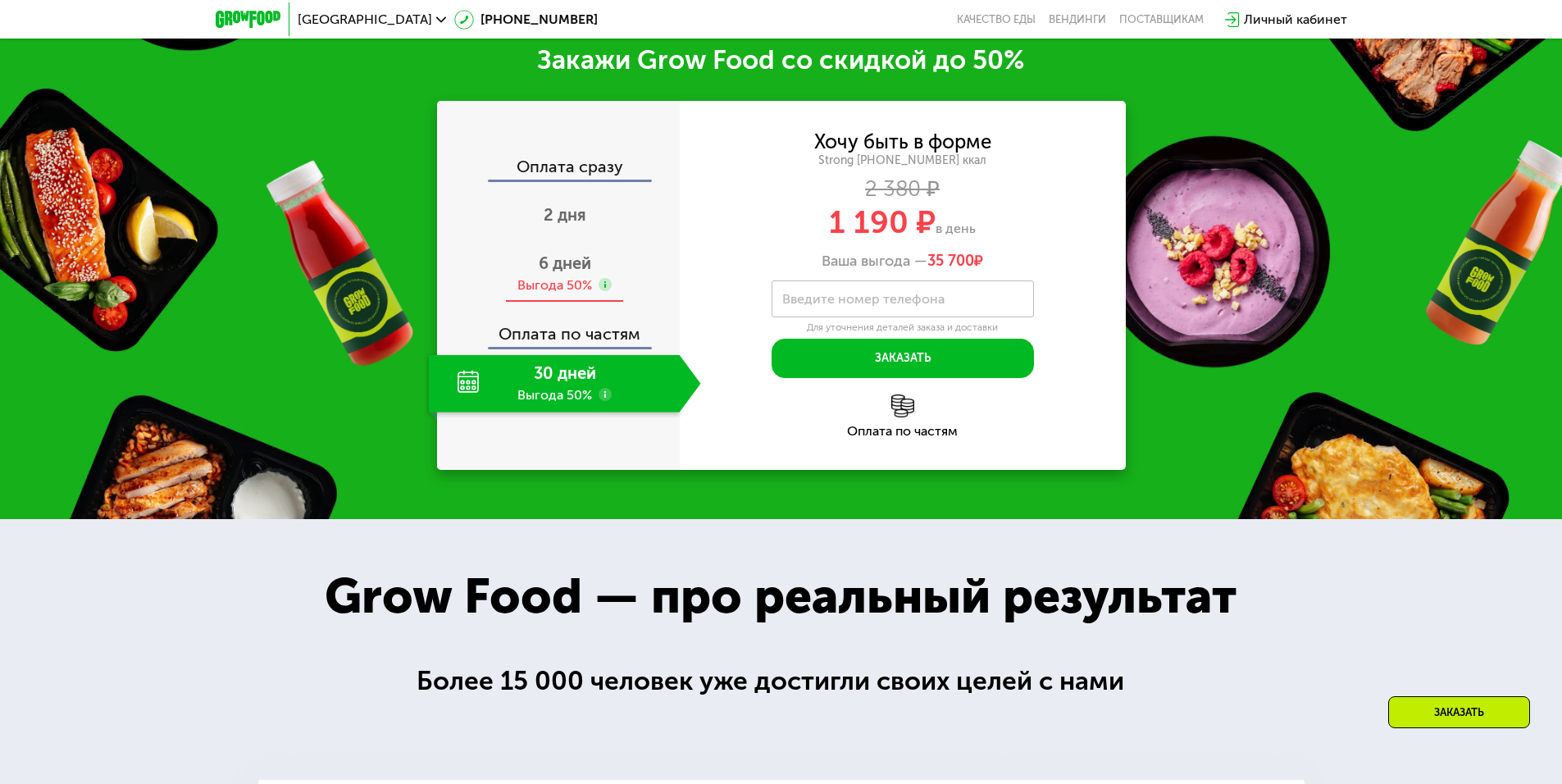
click at [545, 288] on div "Выгода 50%" at bounding box center [555, 285] width 74 height 18
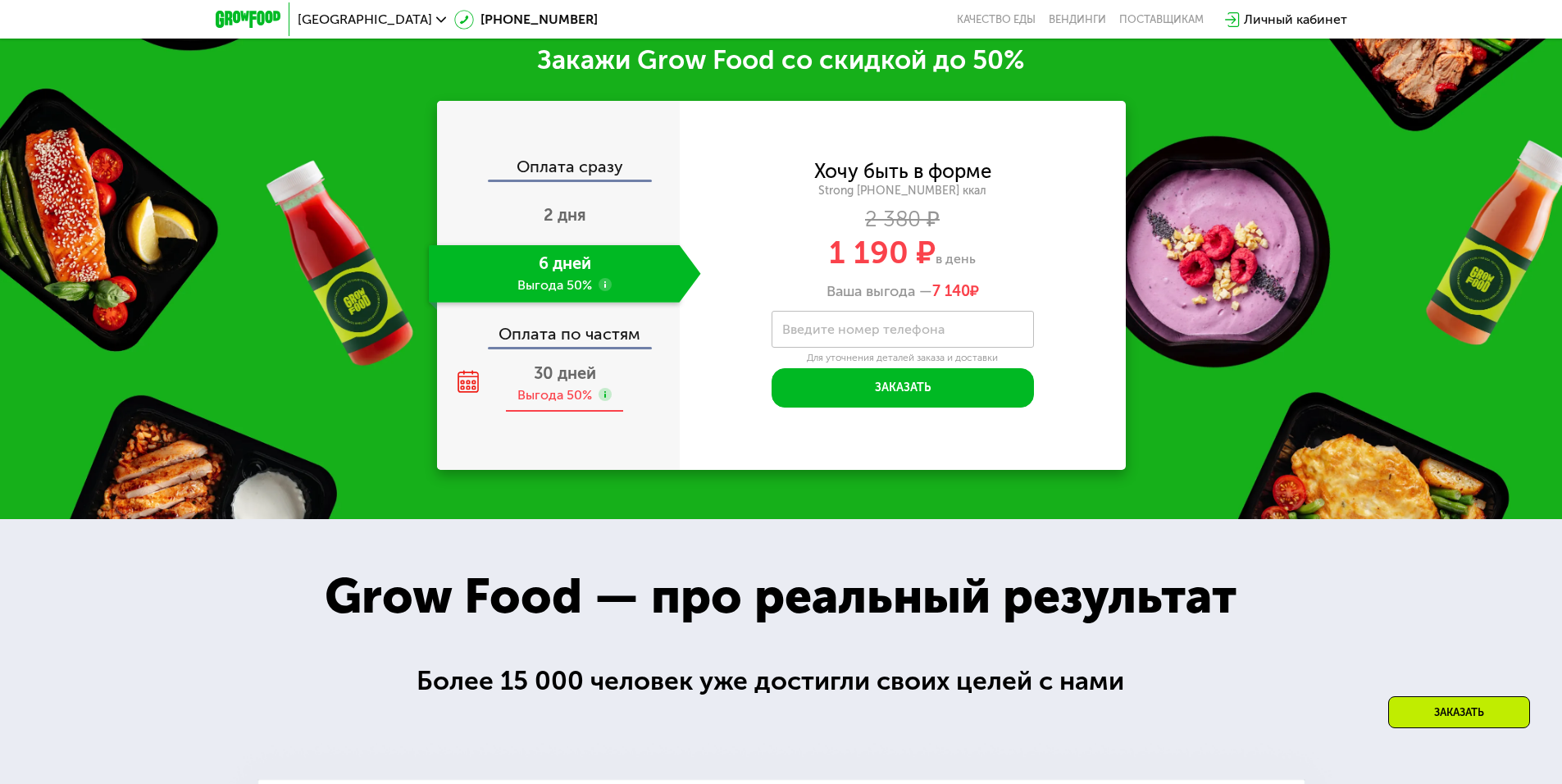
click at [543, 399] on div "Выгода 50%" at bounding box center [555, 394] width 74 height 18
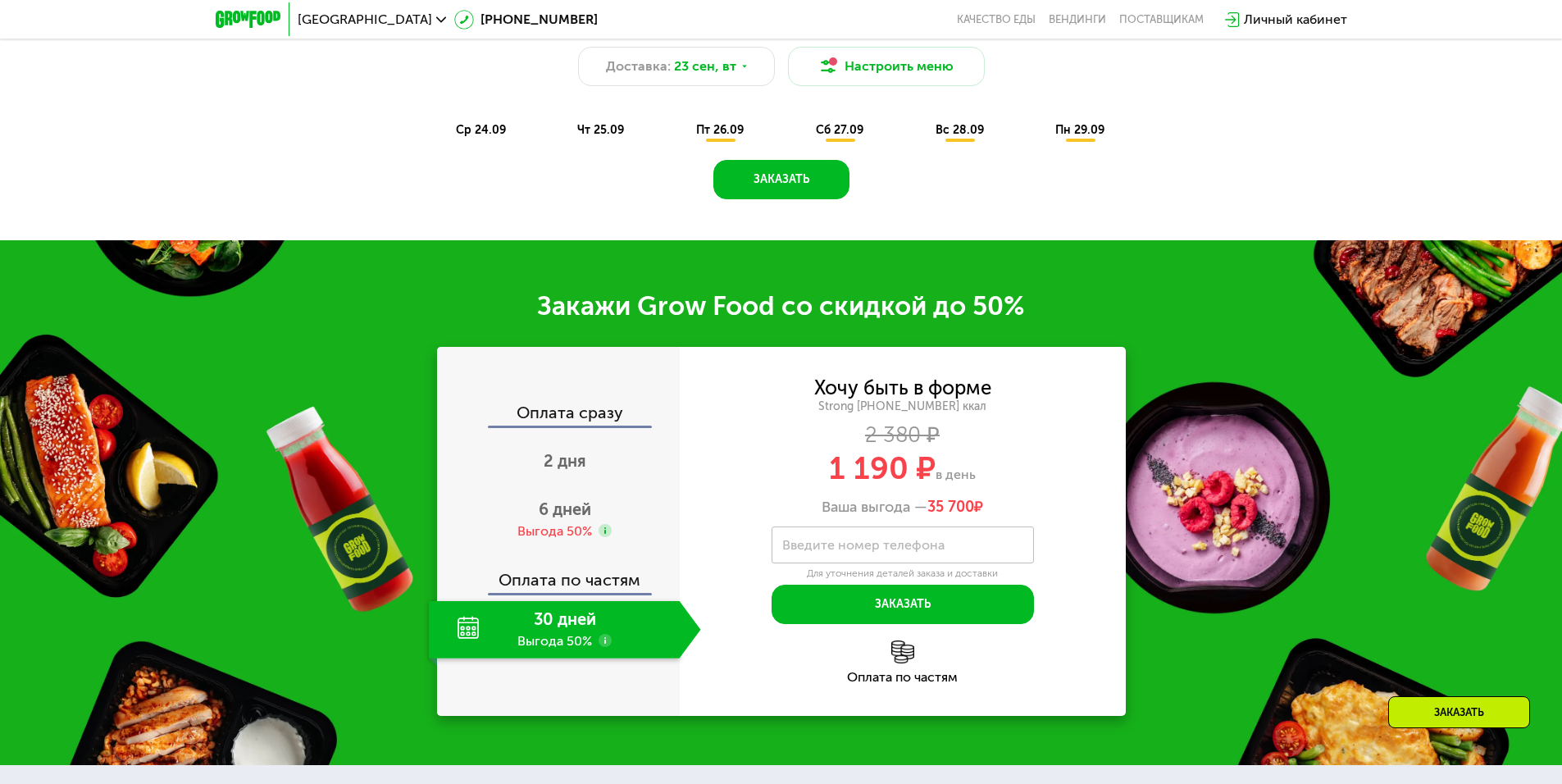
scroll to position [1159, 0]
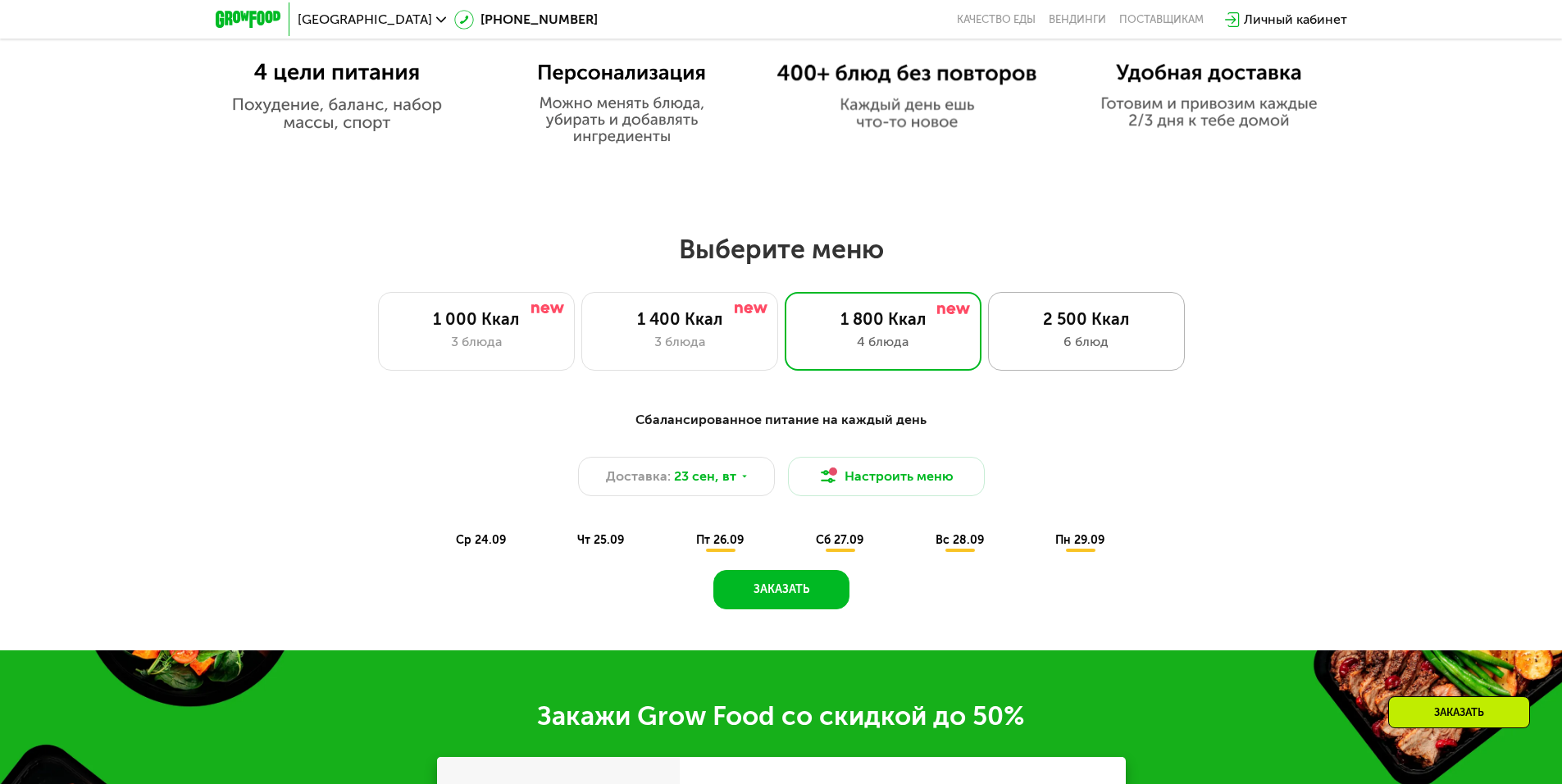
click at [1082, 329] on div "2 500 Ккал" at bounding box center [1086, 318] width 162 height 20
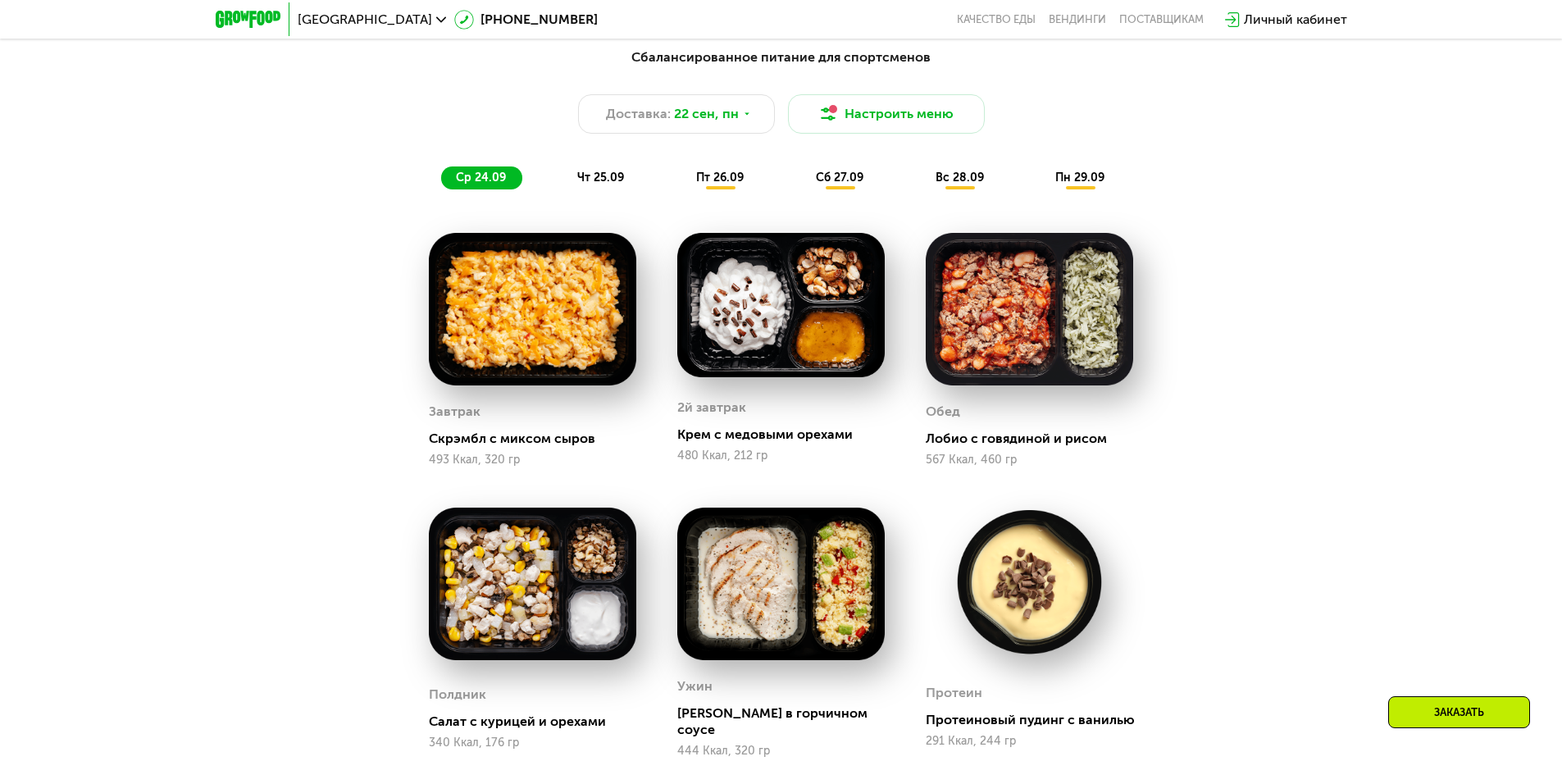
scroll to position [1487, 0]
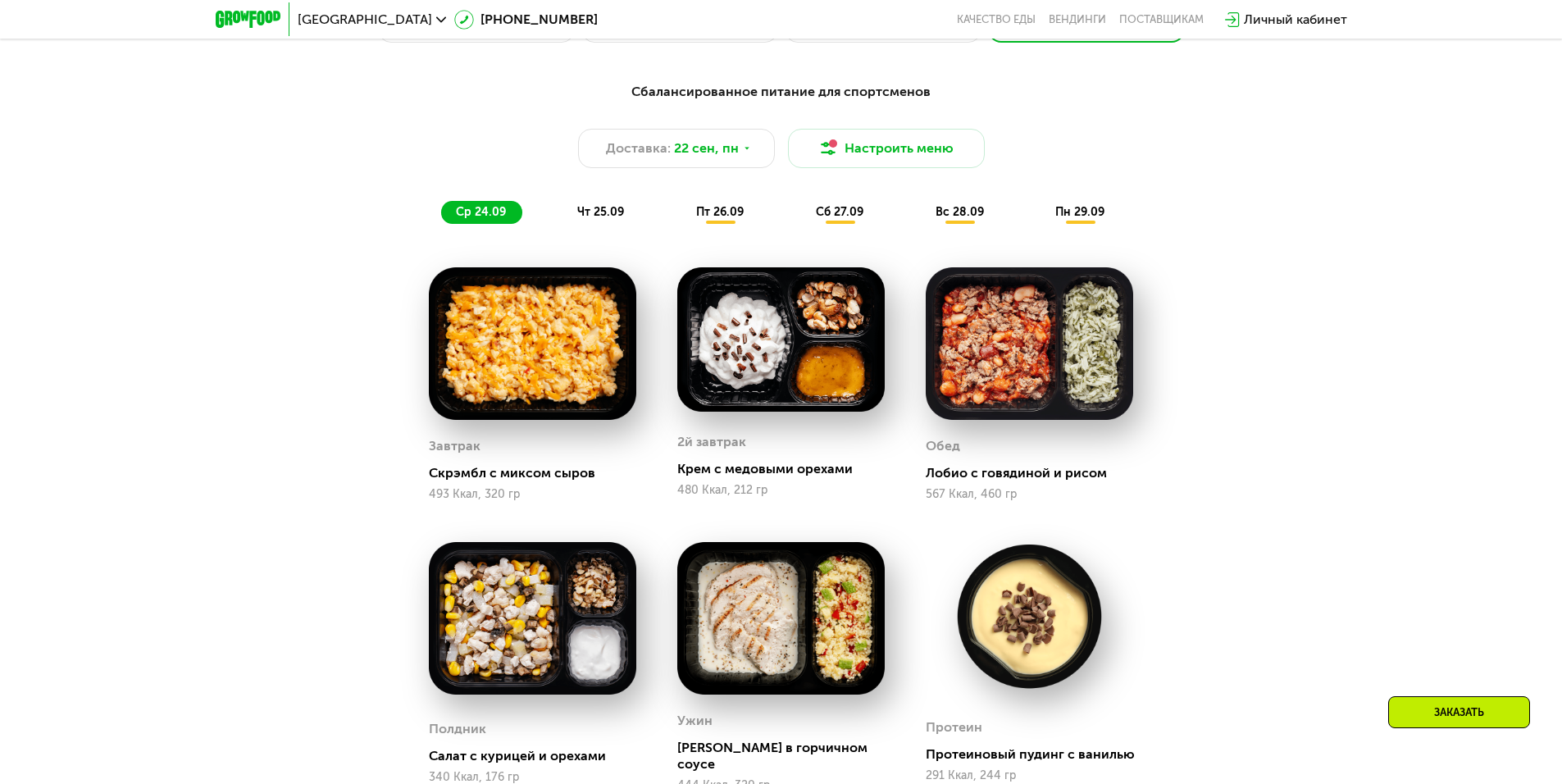
click at [607, 217] on span "чт 25.09" at bounding box center [601, 212] width 47 height 14
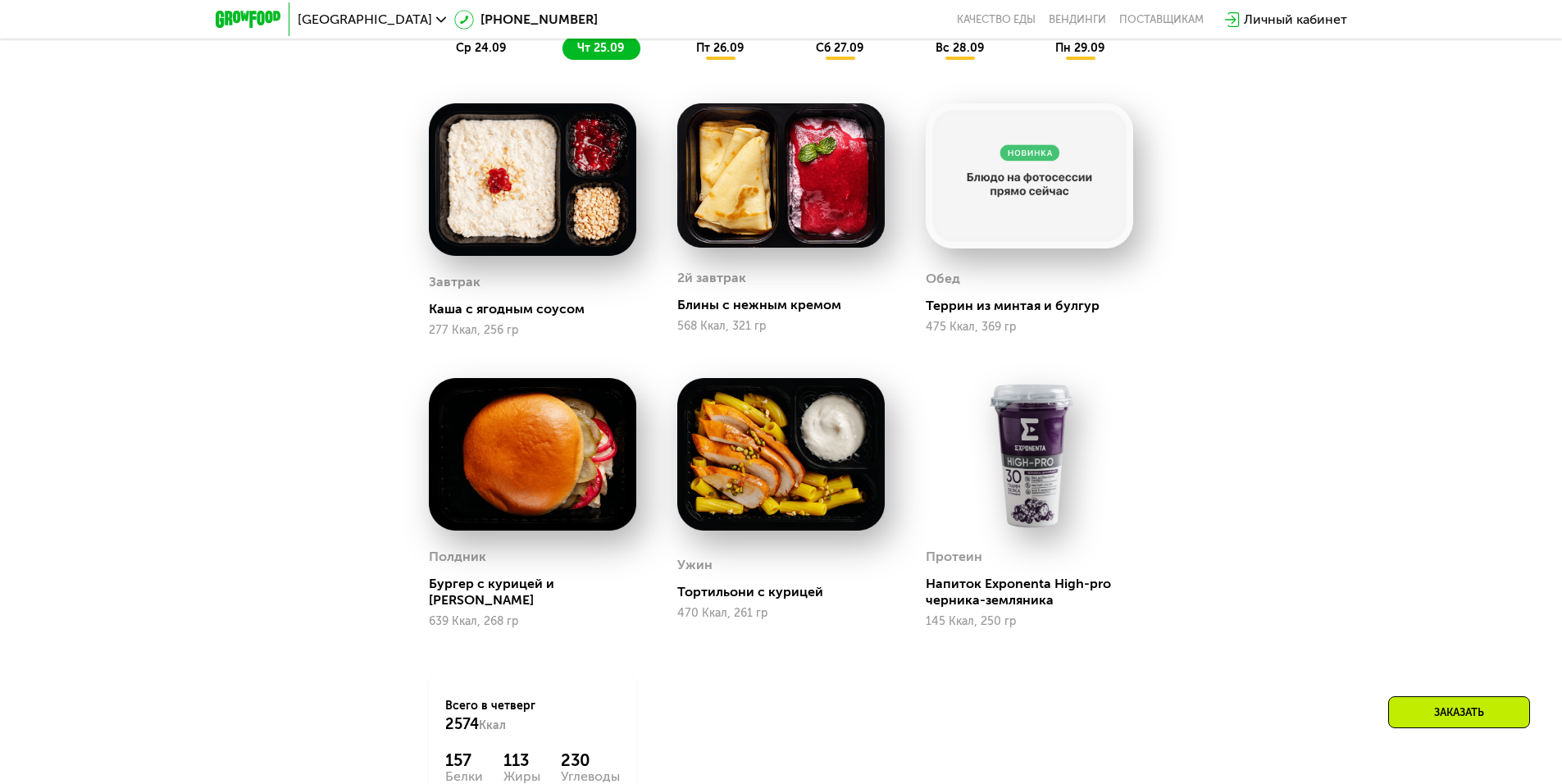
scroll to position [1569, 0]
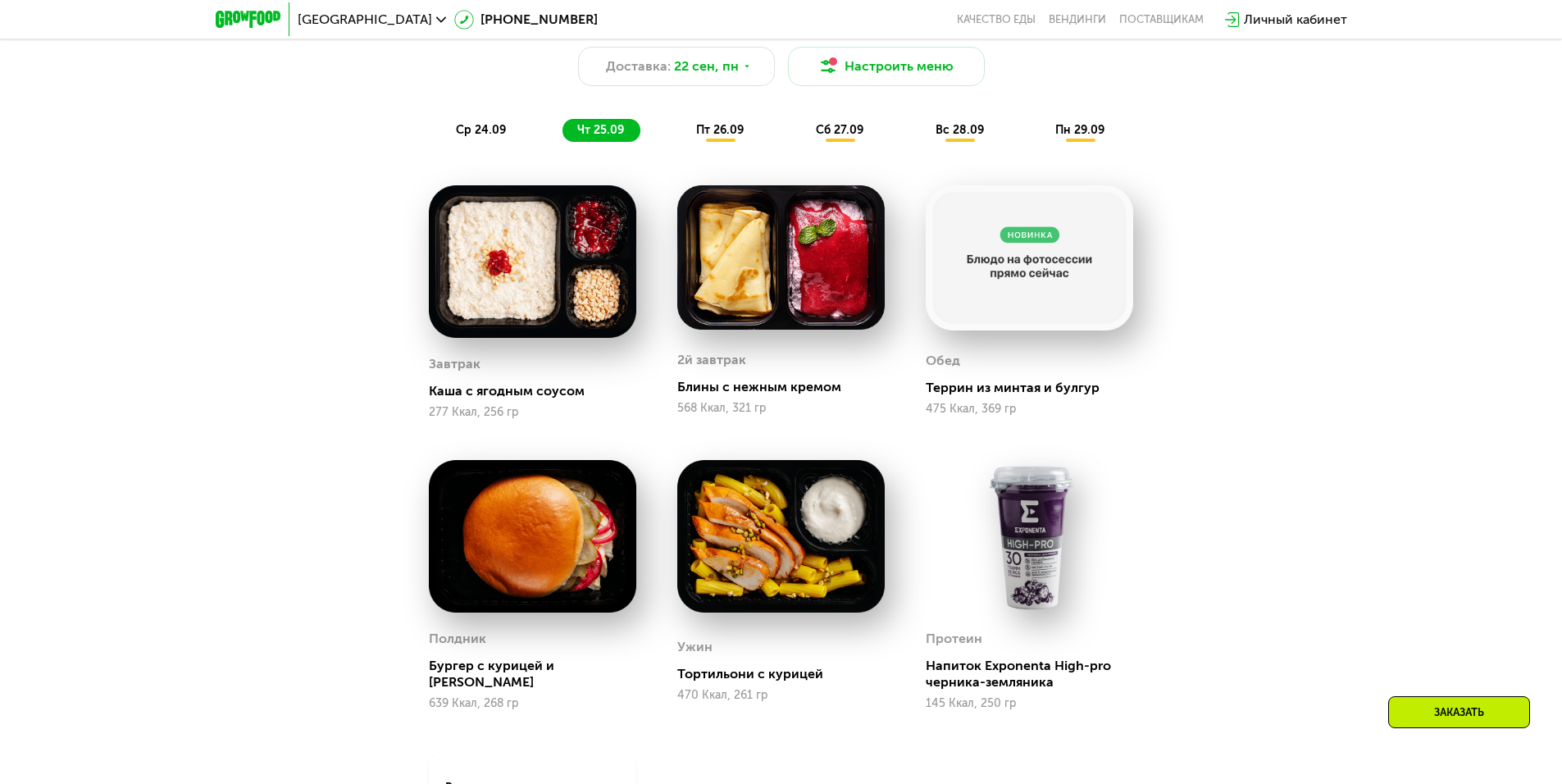
click at [734, 136] on span "пт 26.09" at bounding box center [720, 130] width 48 height 14
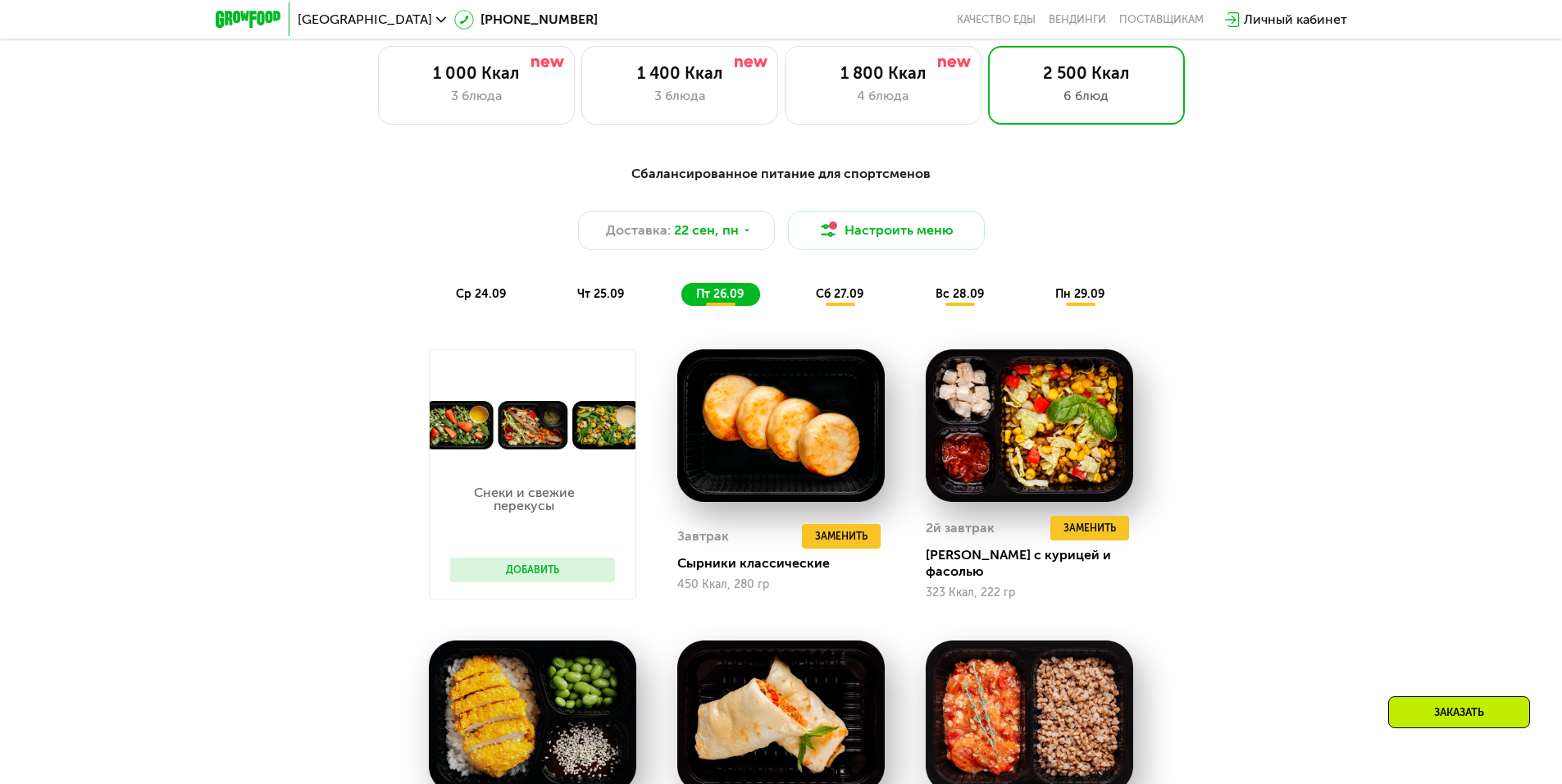
click at [837, 301] on span "сб 27.09" at bounding box center [839, 294] width 48 height 14
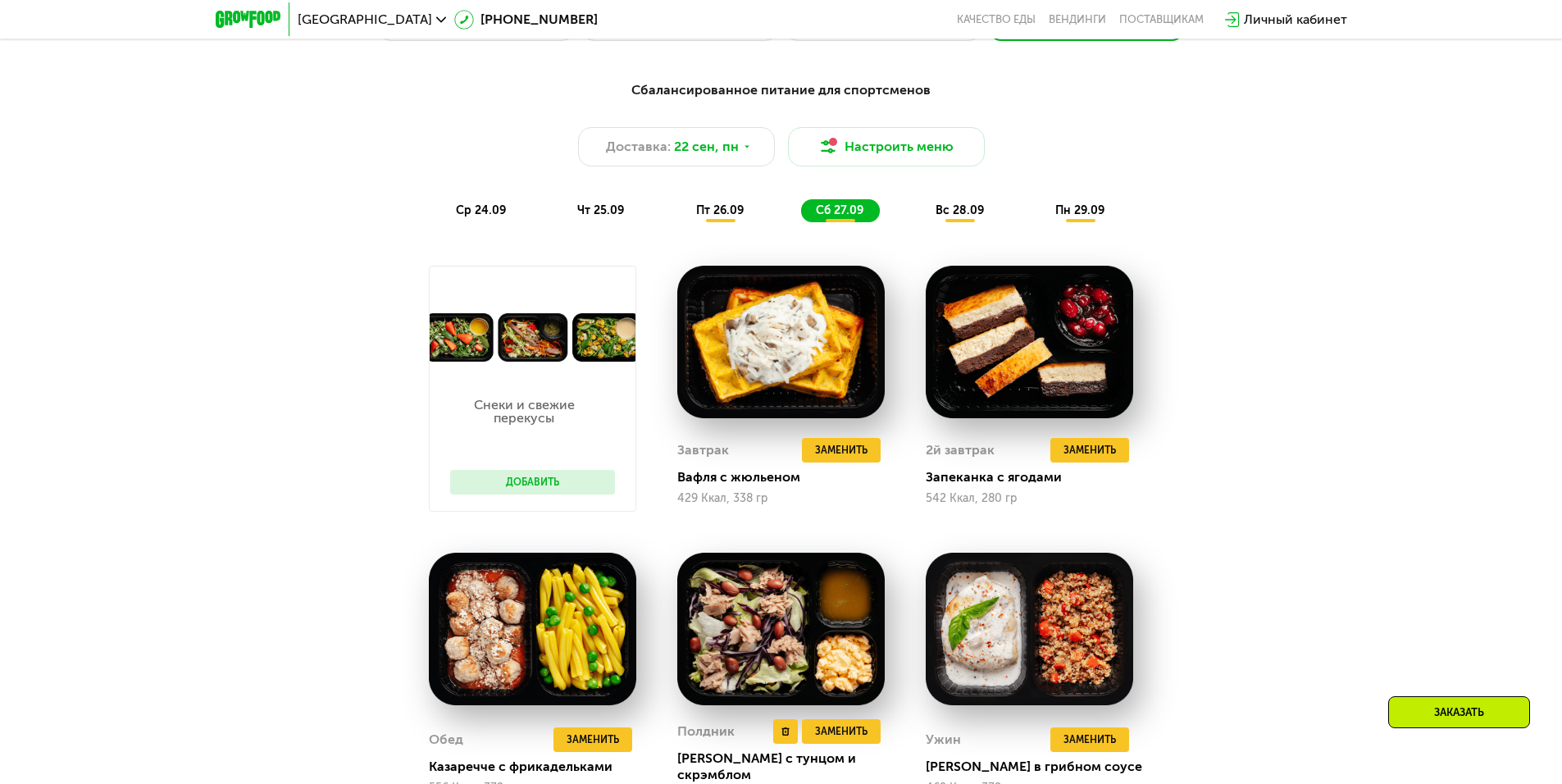
scroll to position [1487, 0]
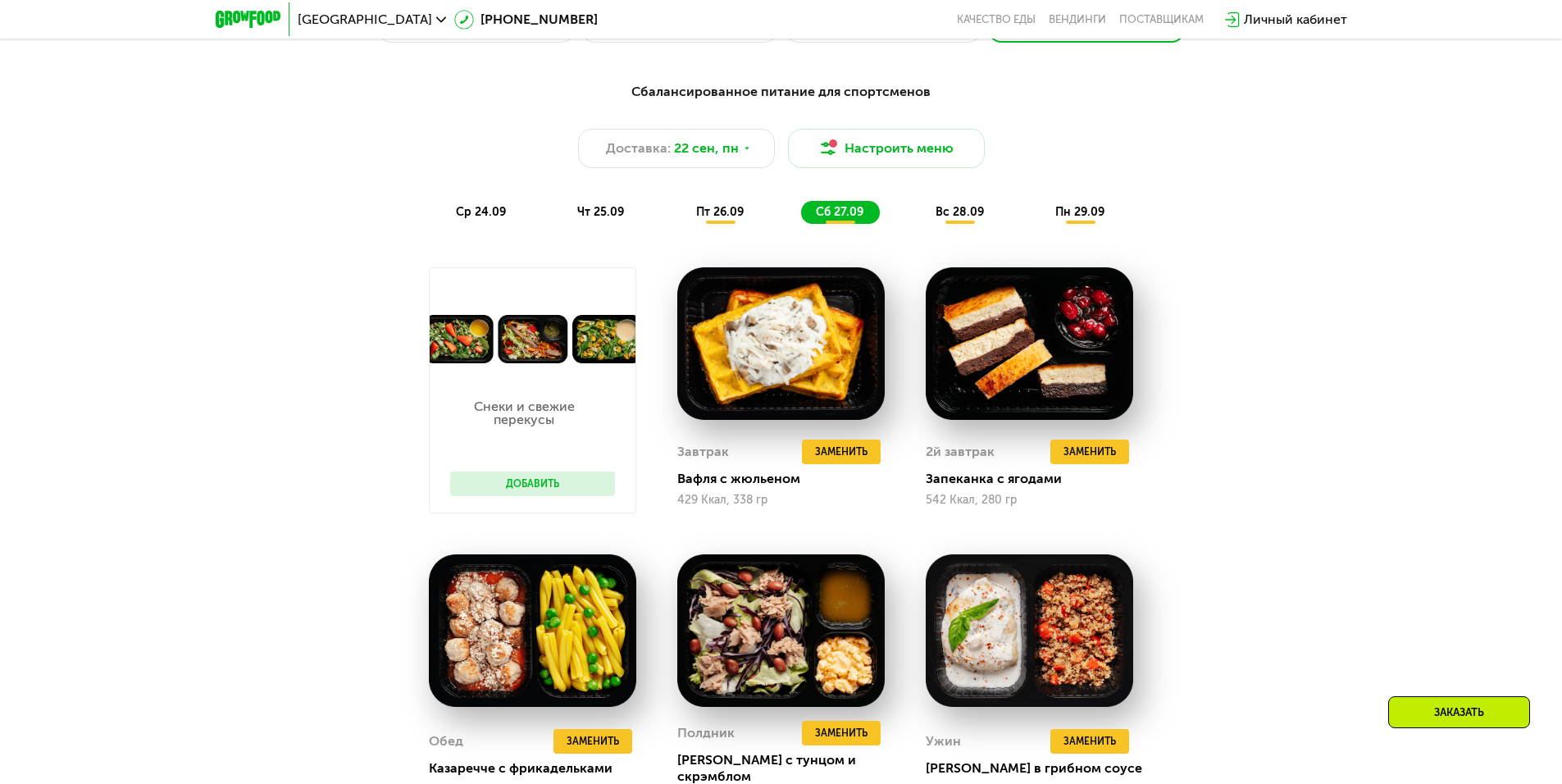
click at [933, 209] on div "вс 28.09" at bounding box center [960, 213] width 79 height 23
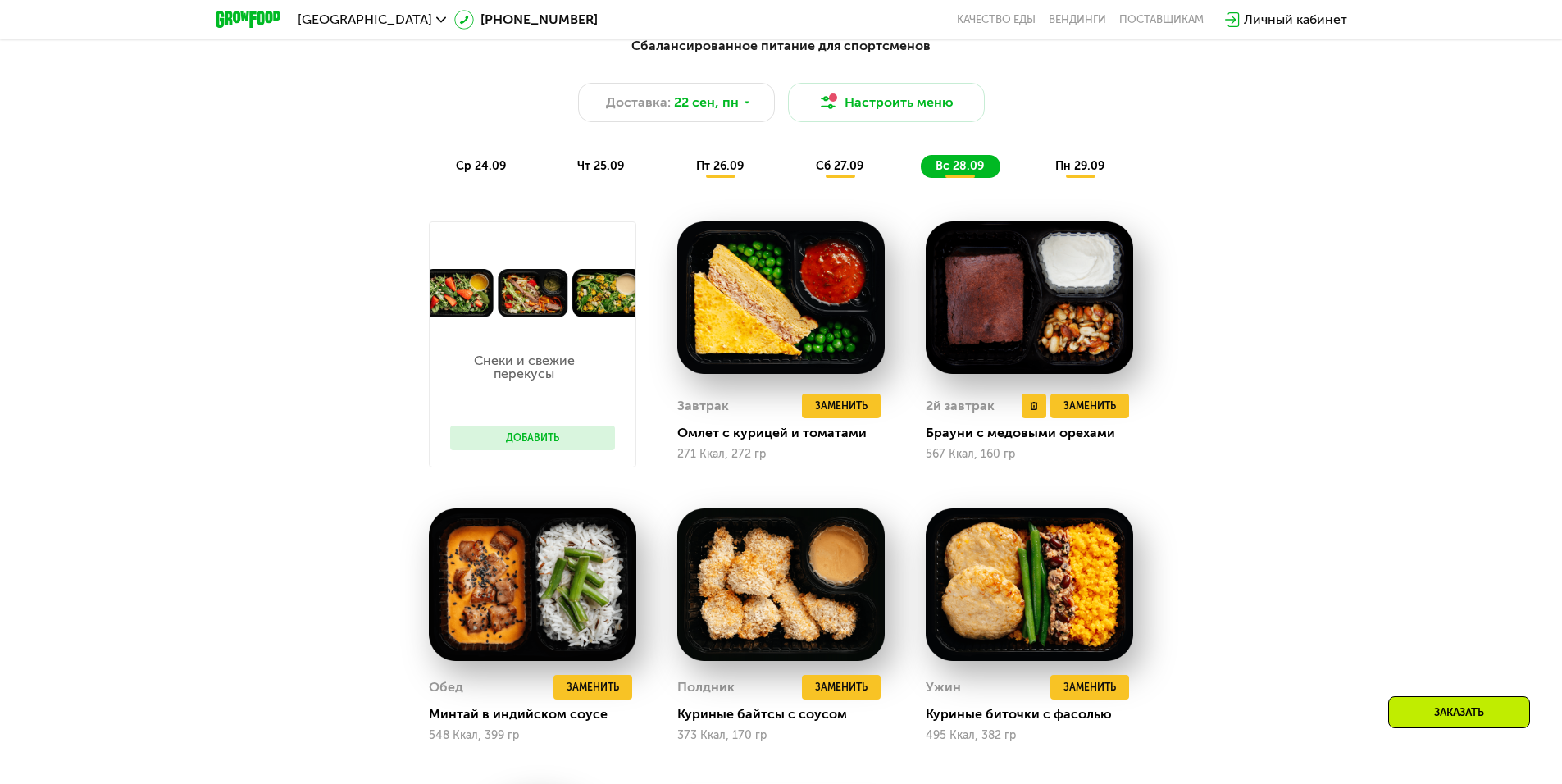
scroll to position [1323, 0]
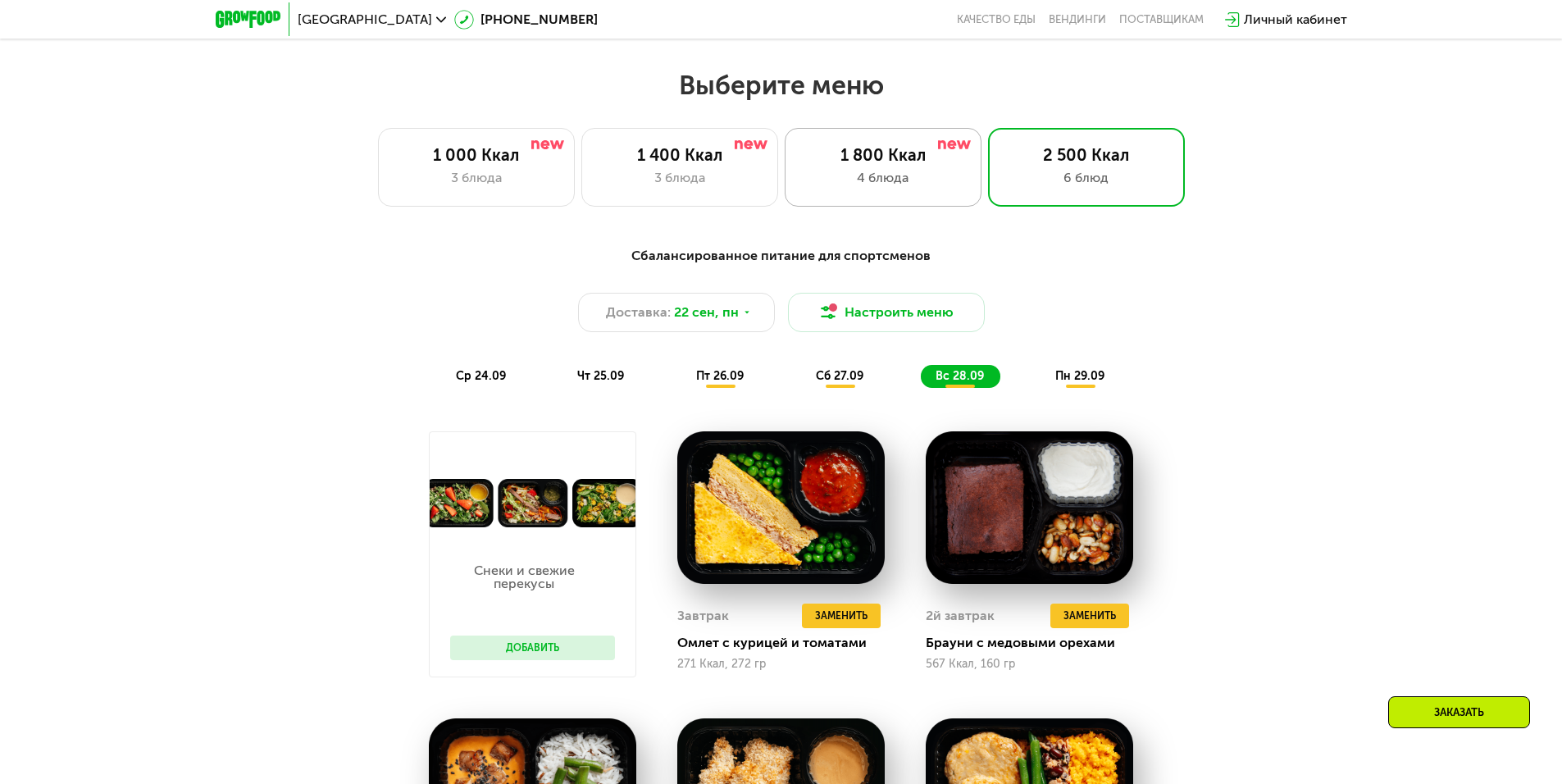
click at [891, 176] on div "4 блюда" at bounding box center [883, 178] width 162 height 20
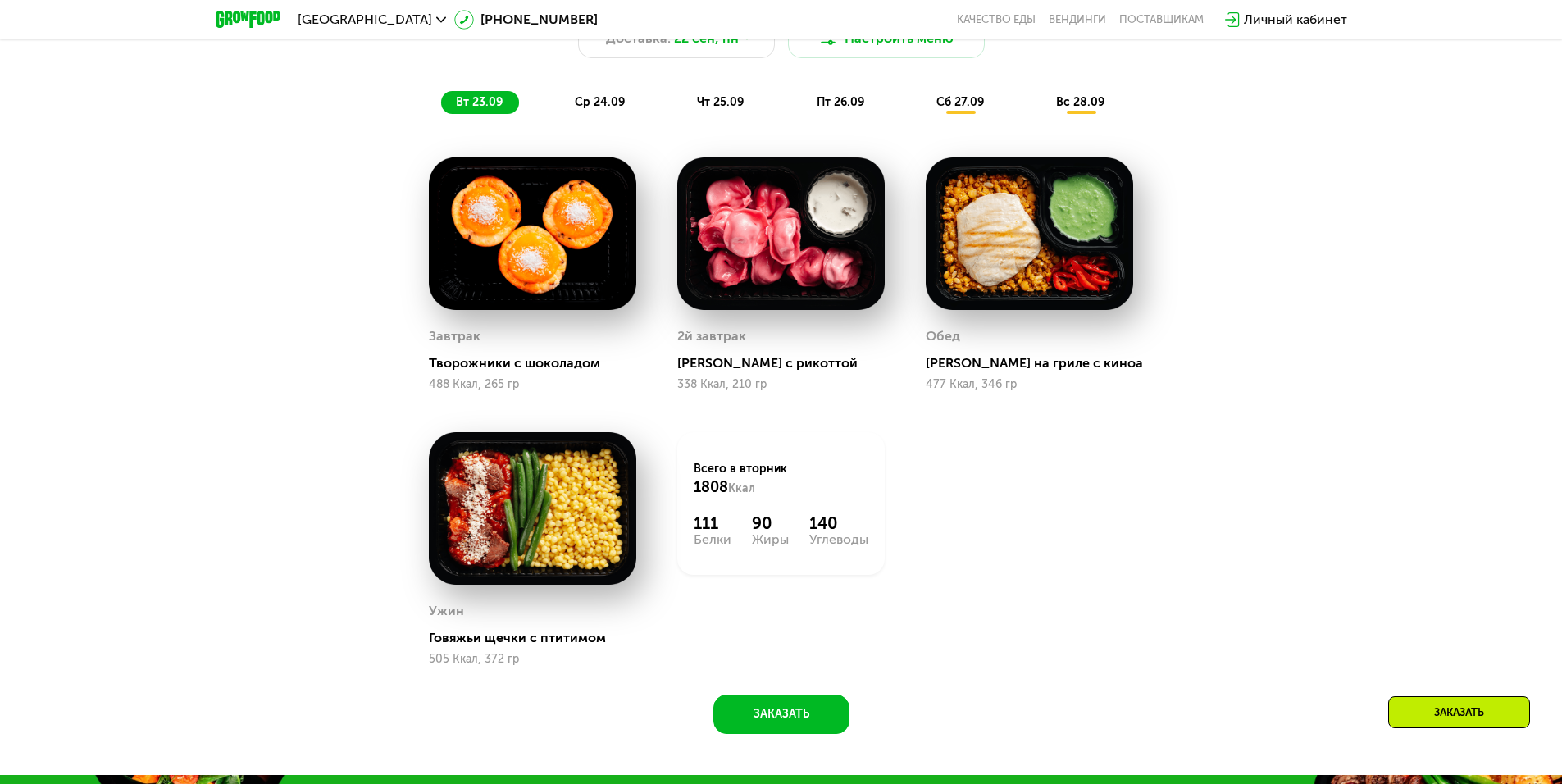
scroll to position [1405, 0]
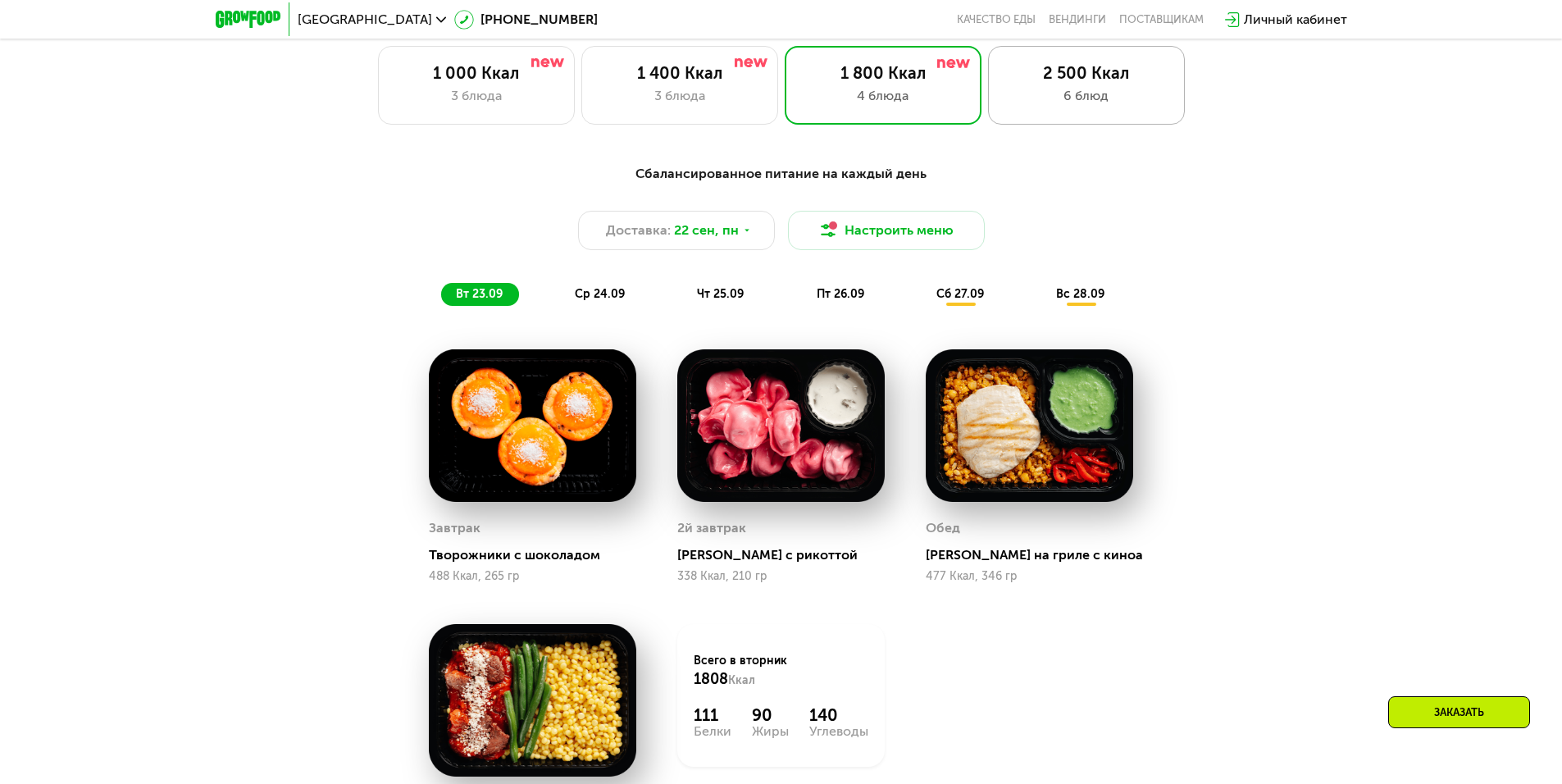
click at [1097, 103] on div "6 блюд" at bounding box center [1086, 96] width 162 height 20
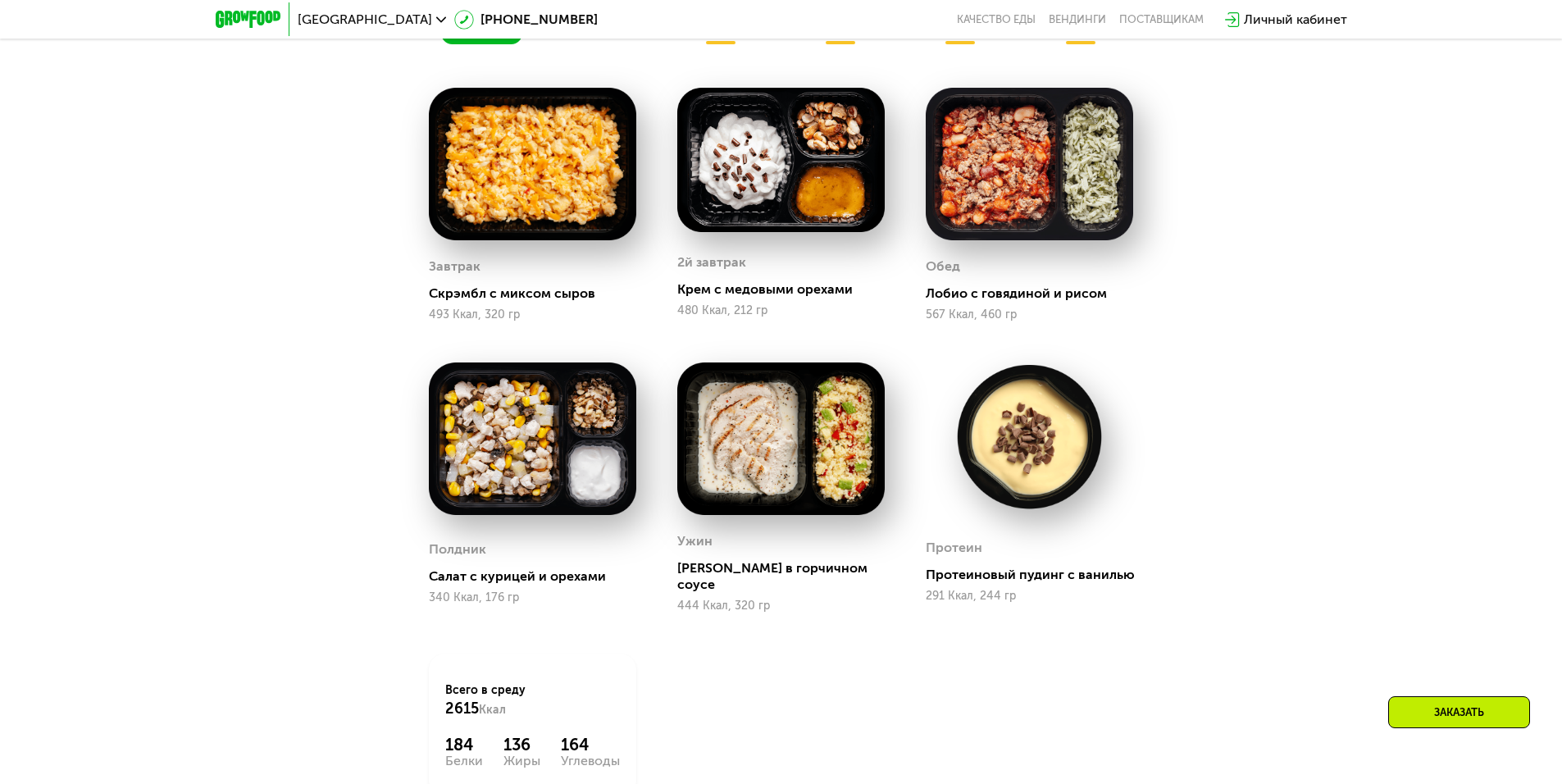
scroll to position [1569, 0]
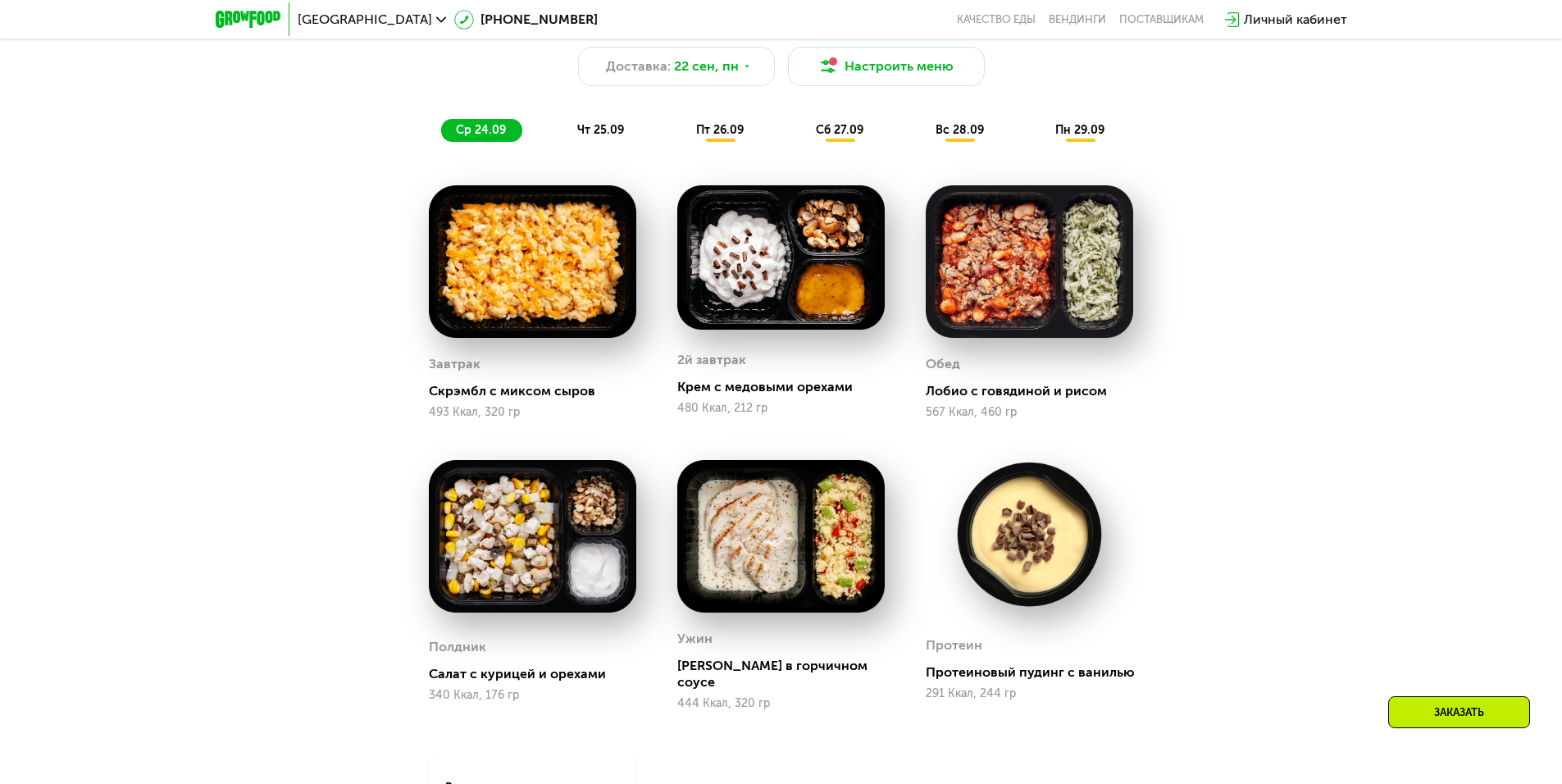
click at [723, 137] on span "пт 26.09" at bounding box center [720, 130] width 48 height 14
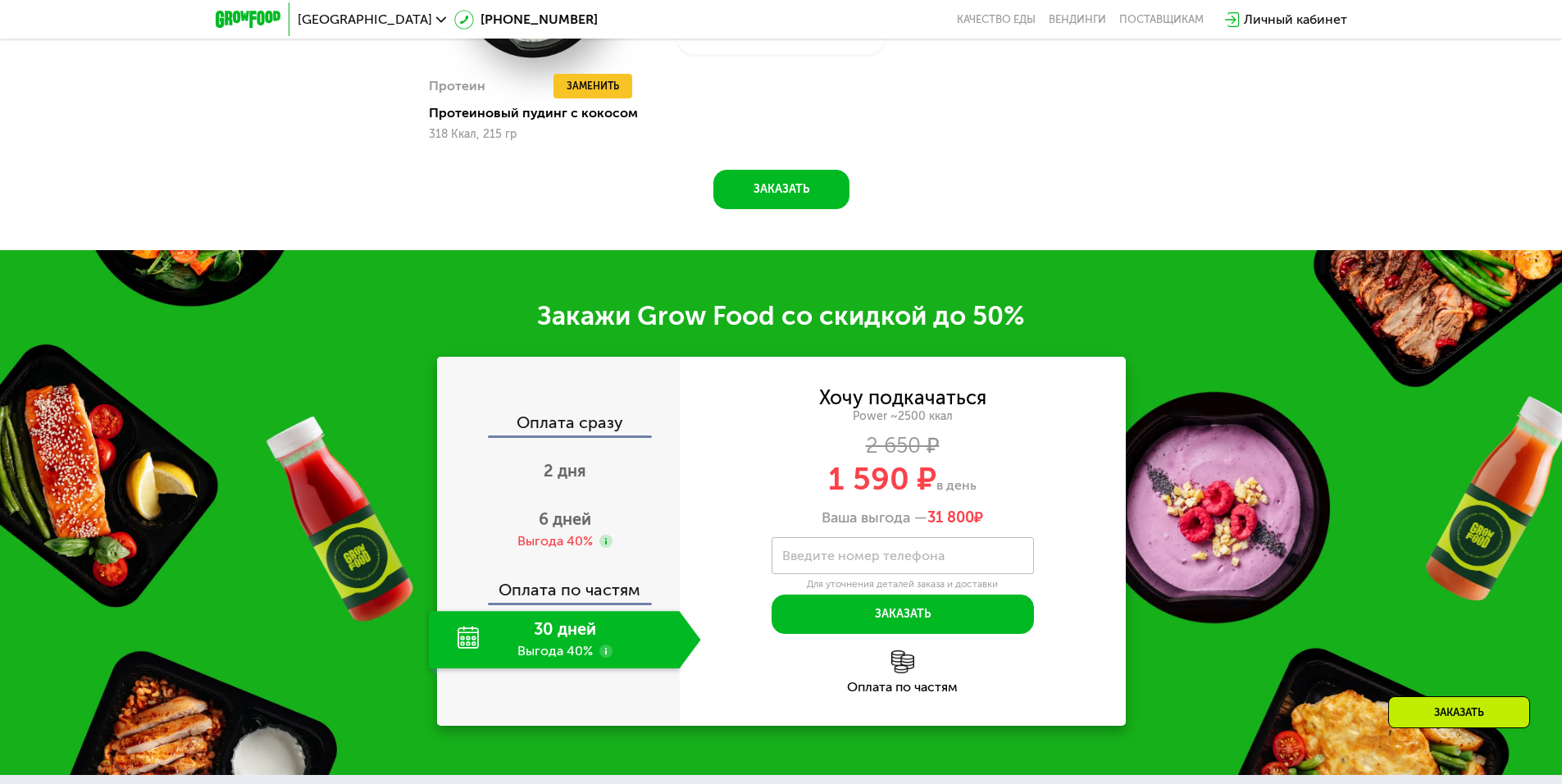
scroll to position [2470, 0]
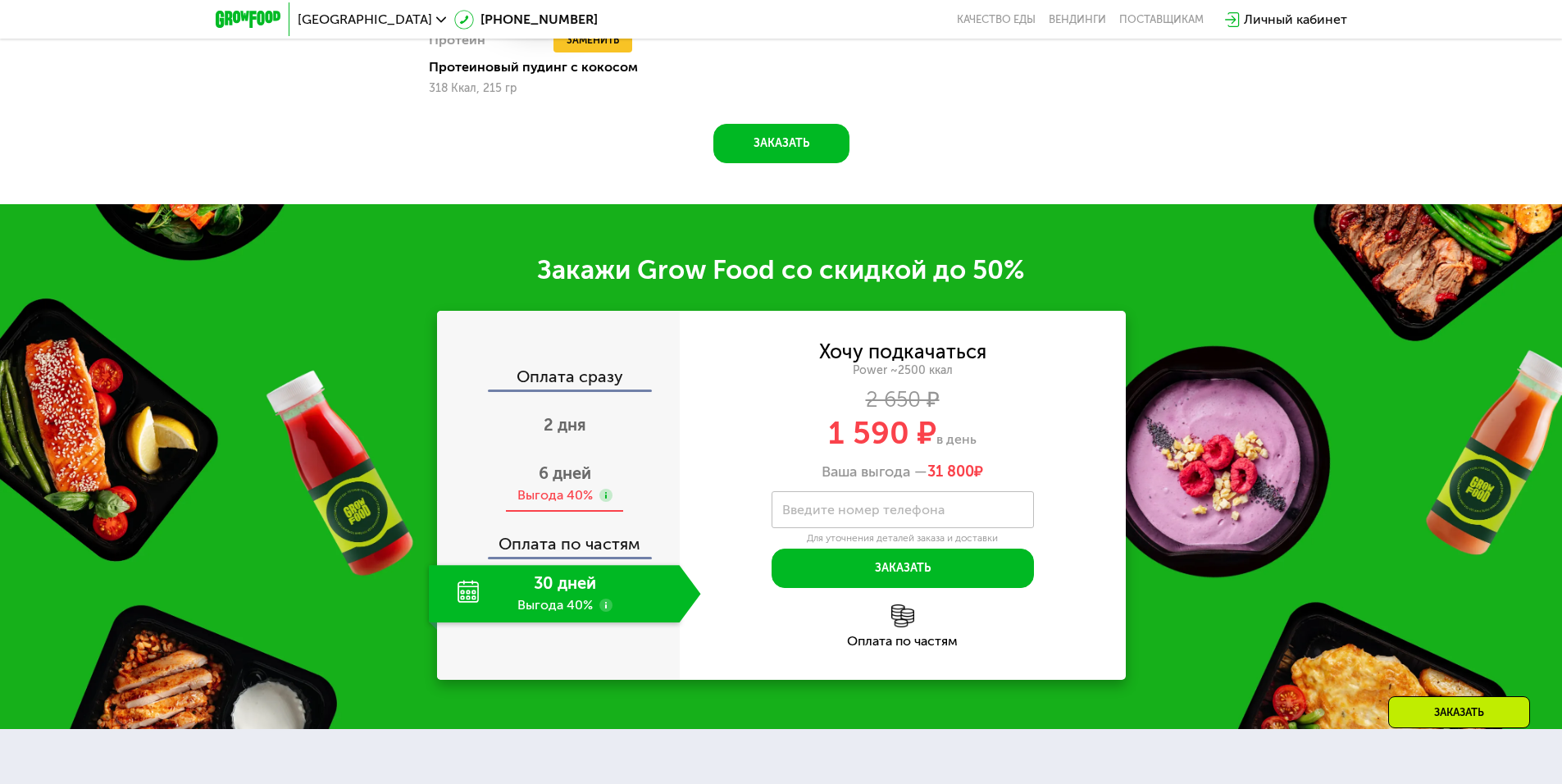
click at [613, 468] on div "6 дней Выгода 40%" at bounding box center [565, 483] width 273 height 58
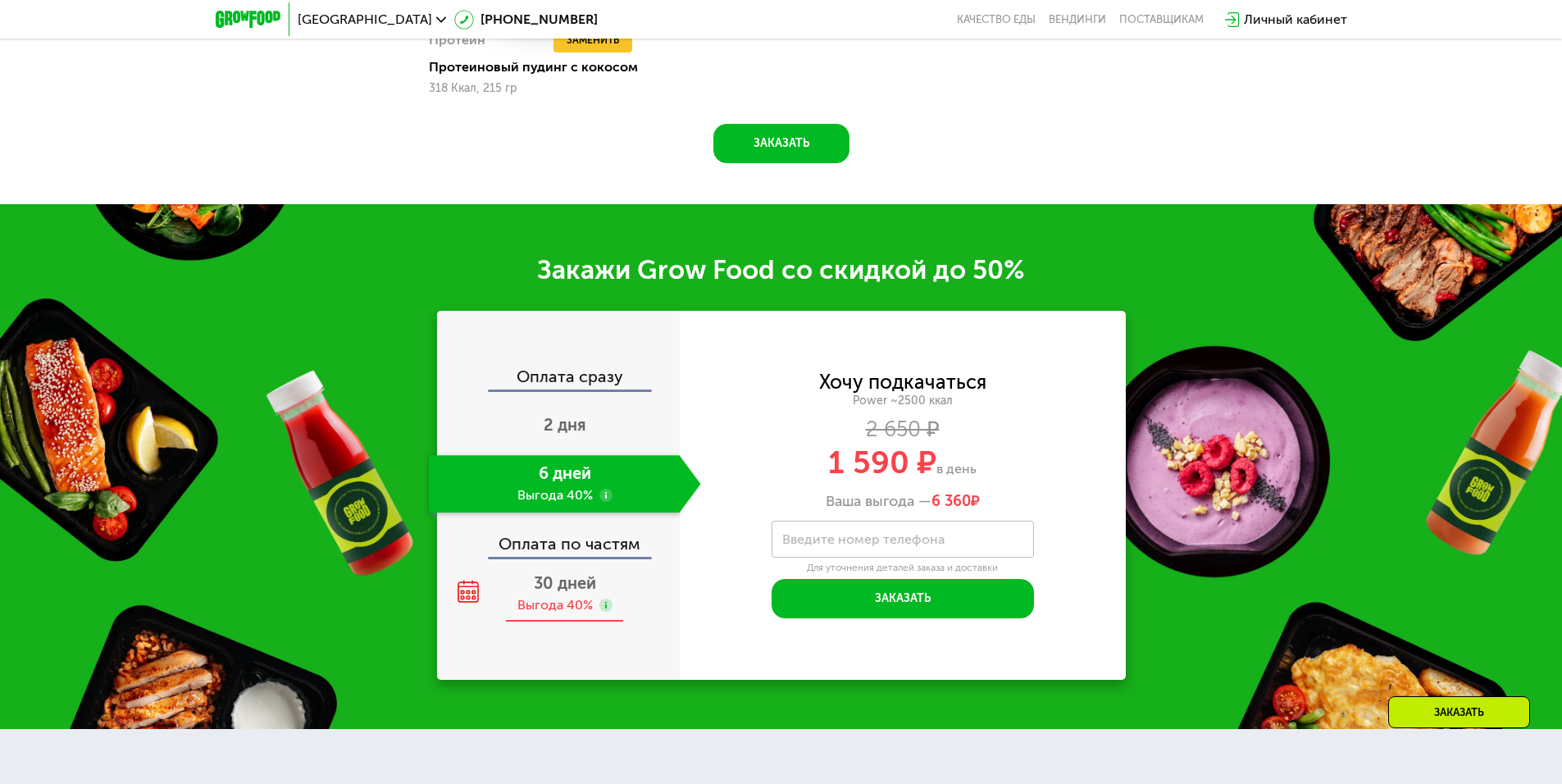
click at [601, 598] on icon at bounding box center [606, 604] width 13 height 13
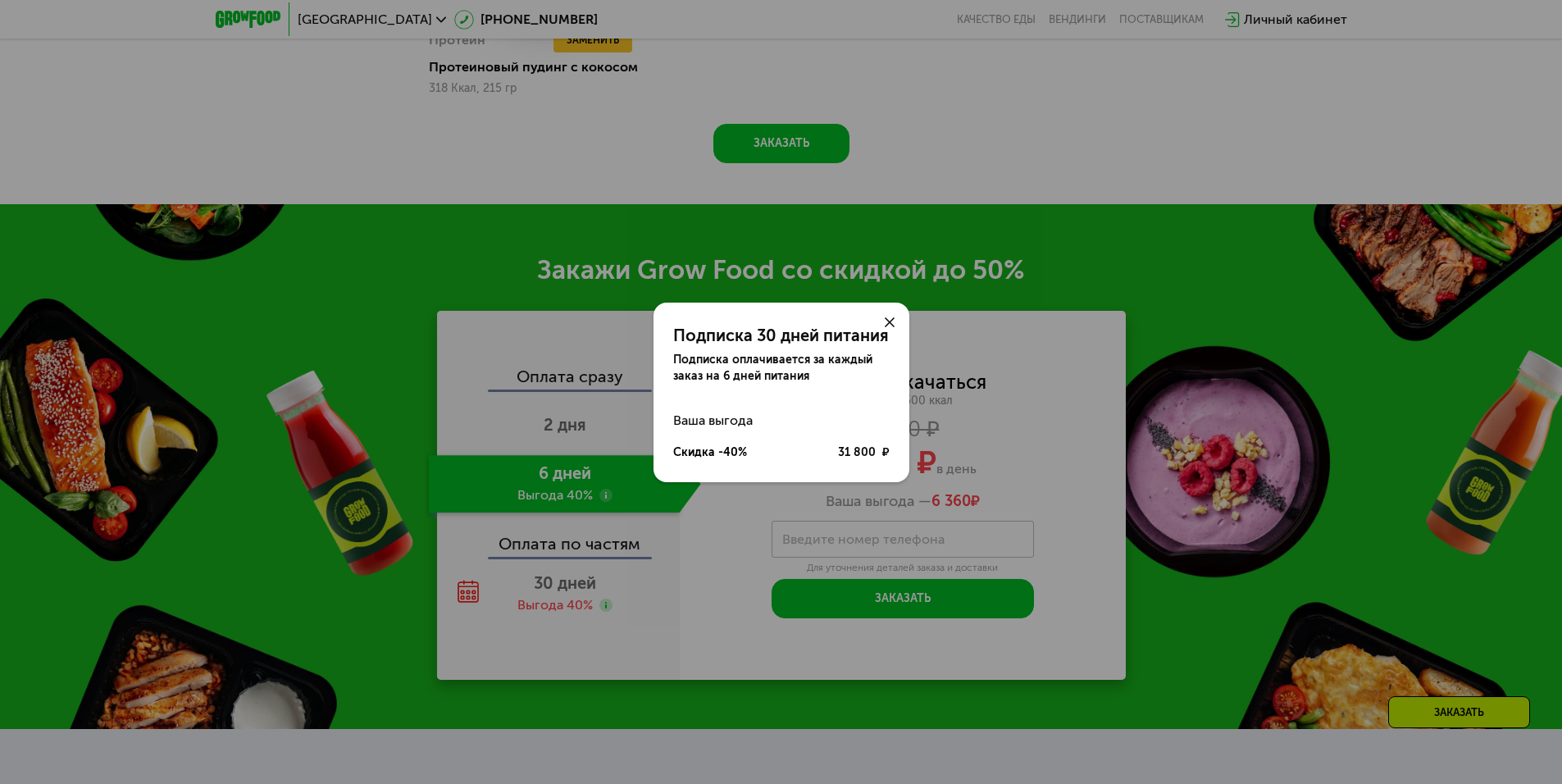
click at [895, 324] on div at bounding box center [890, 322] width 39 height 39
click at [895, 323] on div at bounding box center [890, 322] width 39 height 39
click at [892, 311] on div at bounding box center [890, 322] width 39 height 39
click at [884, 309] on div at bounding box center [890, 322] width 39 height 39
click at [892, 323] on icon at bounding box center [890, 322] width 10 height 10
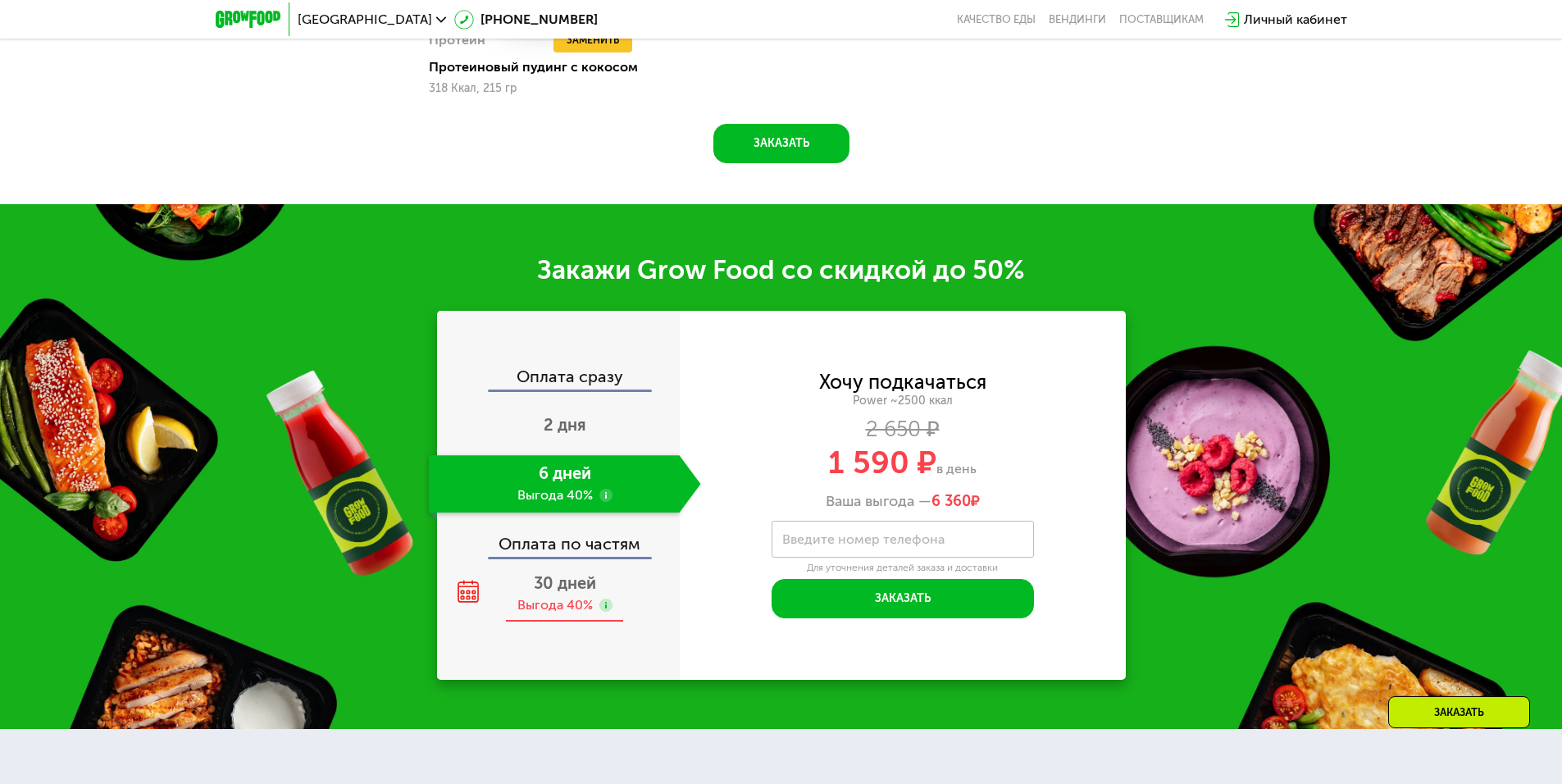
click at [560, 580] on div "30 дней Выгода 40%" at bounding box center [565, 593] width 273 height 58
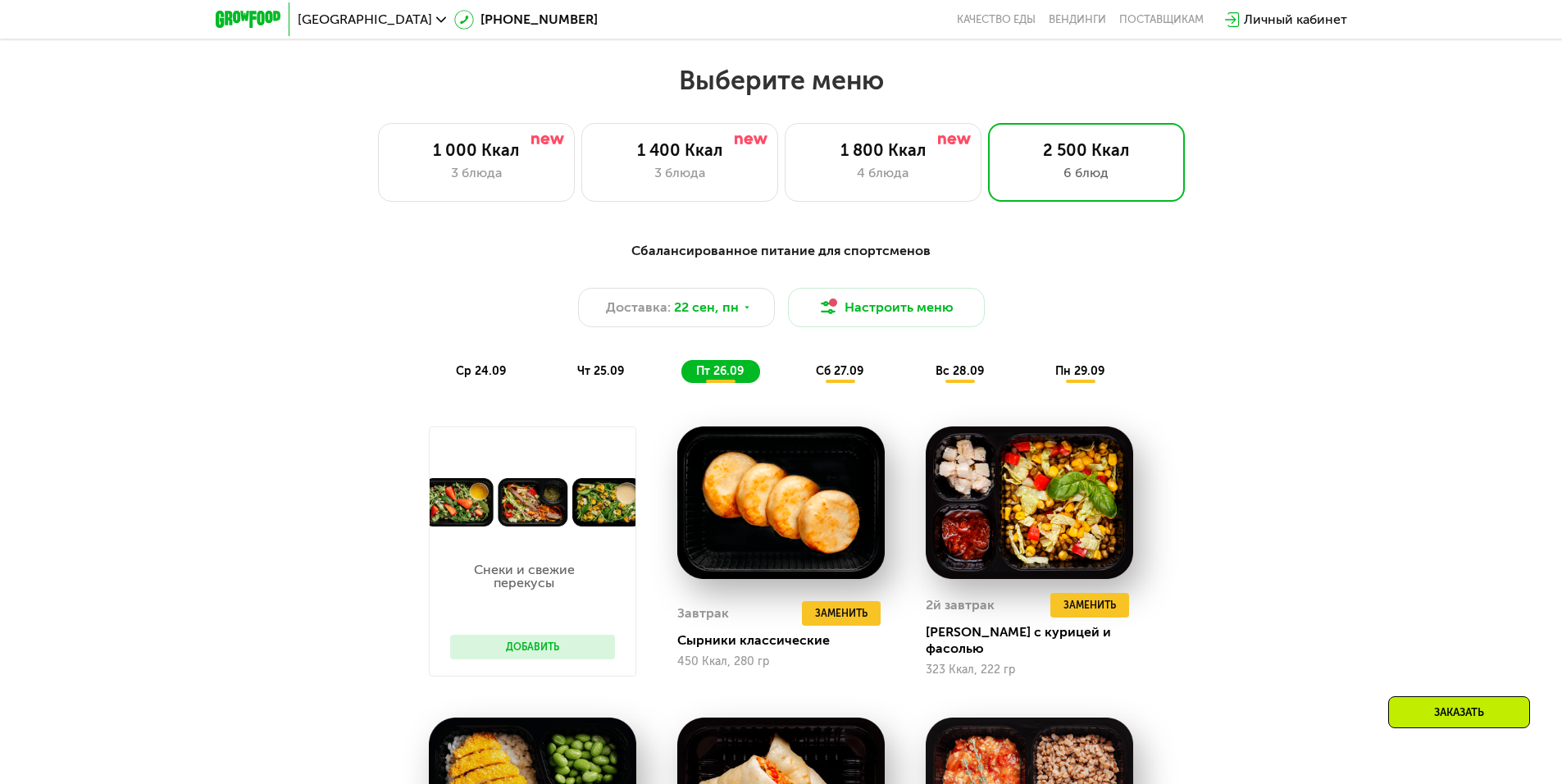
scroll to position [1323, 0]
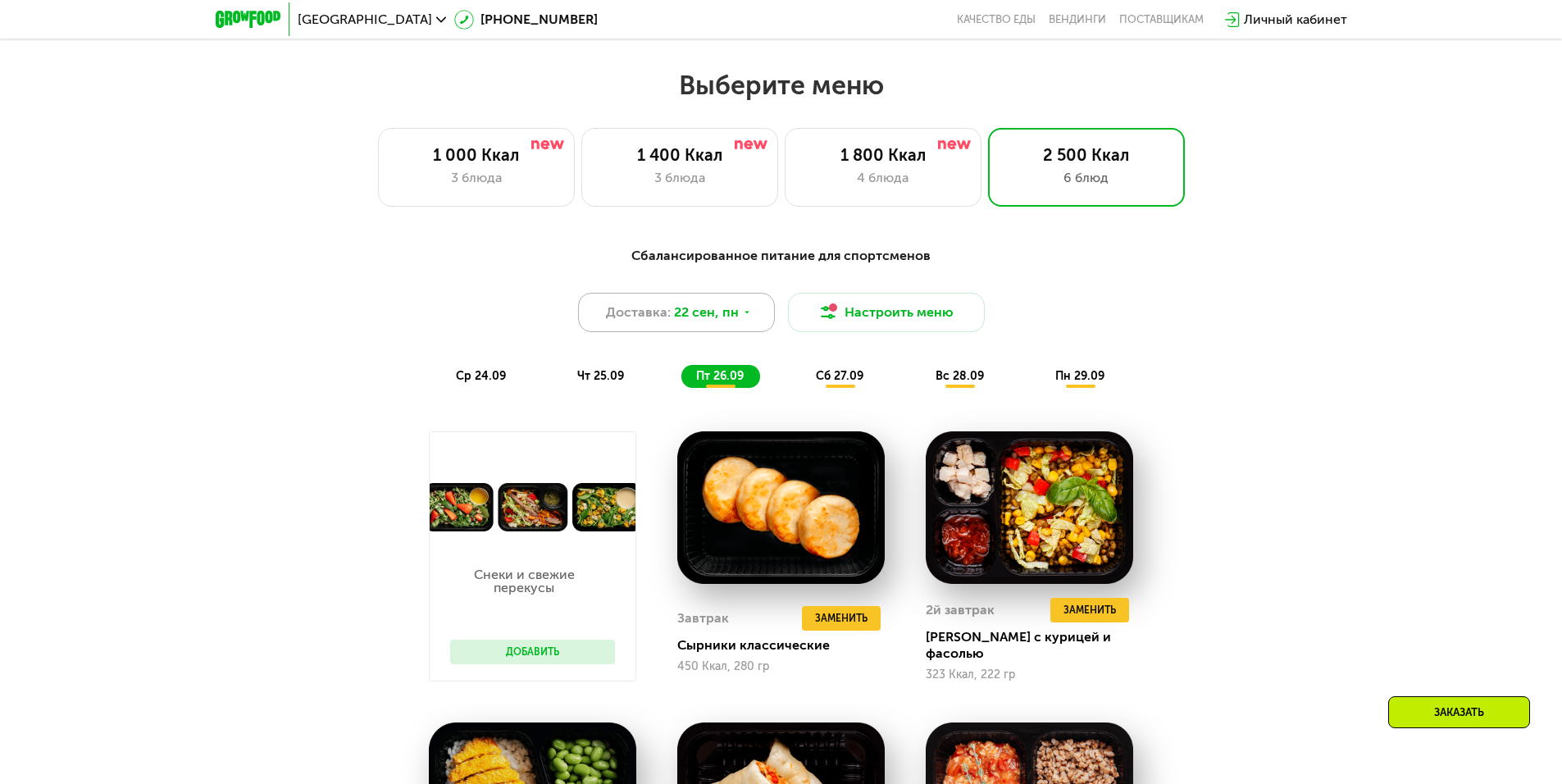
click at [709, 319] on span "22 сен, пн" at bounding box center [706, 312] width 64 height 20
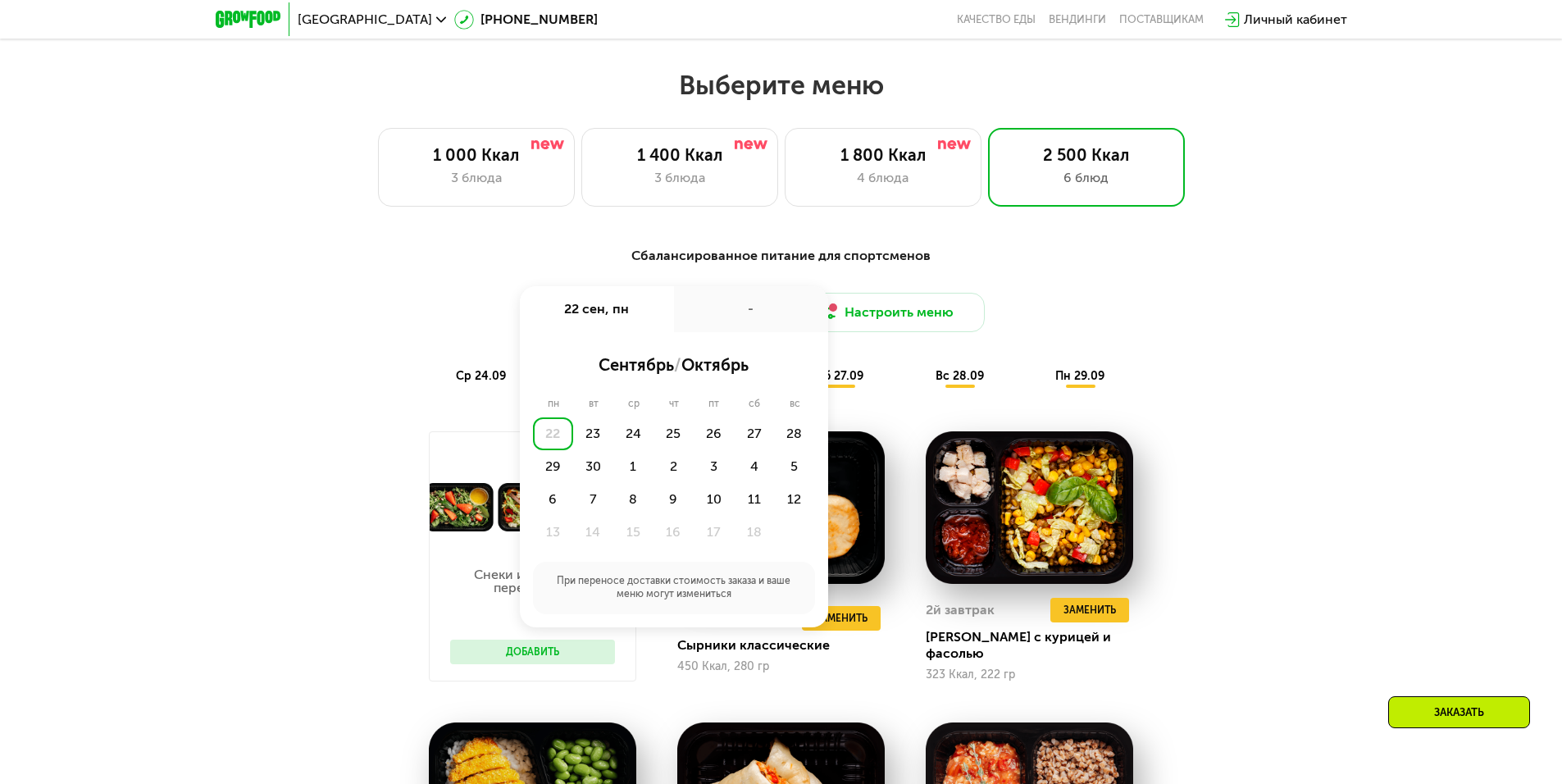
click at [544, 438] on div "22" at bounding box center [553, 433] width 40 height 33
click at [398, 425] on div "Сбалансированное питание для спортсменов Доставка: [DATE] сен, пн - сентябрь / …" at bounding box center [781, 773] width 1010 height 1075
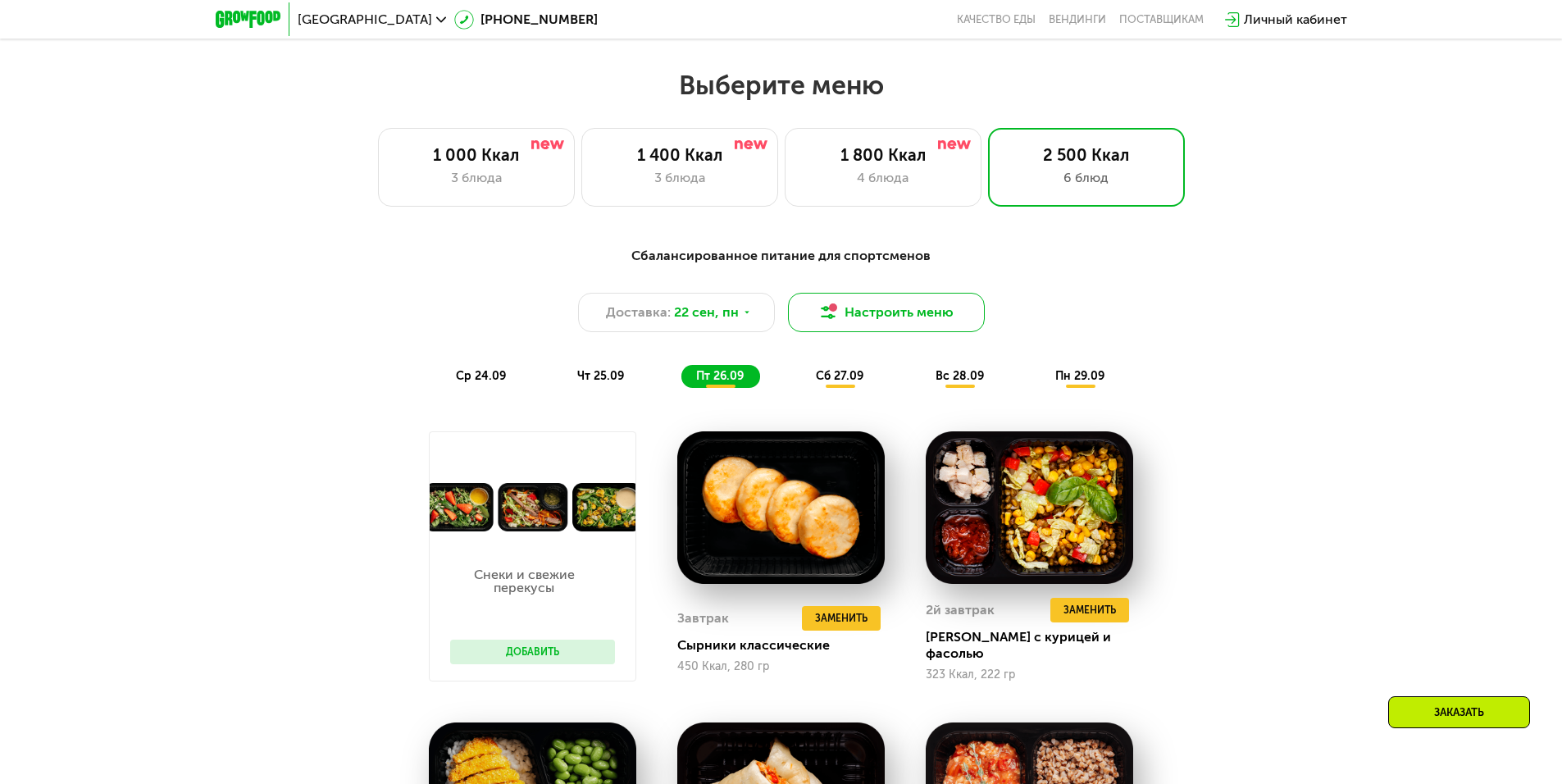
click at [912, 319] on button "Настроить меню" at bounding box center [886, 312] width 196 height 39
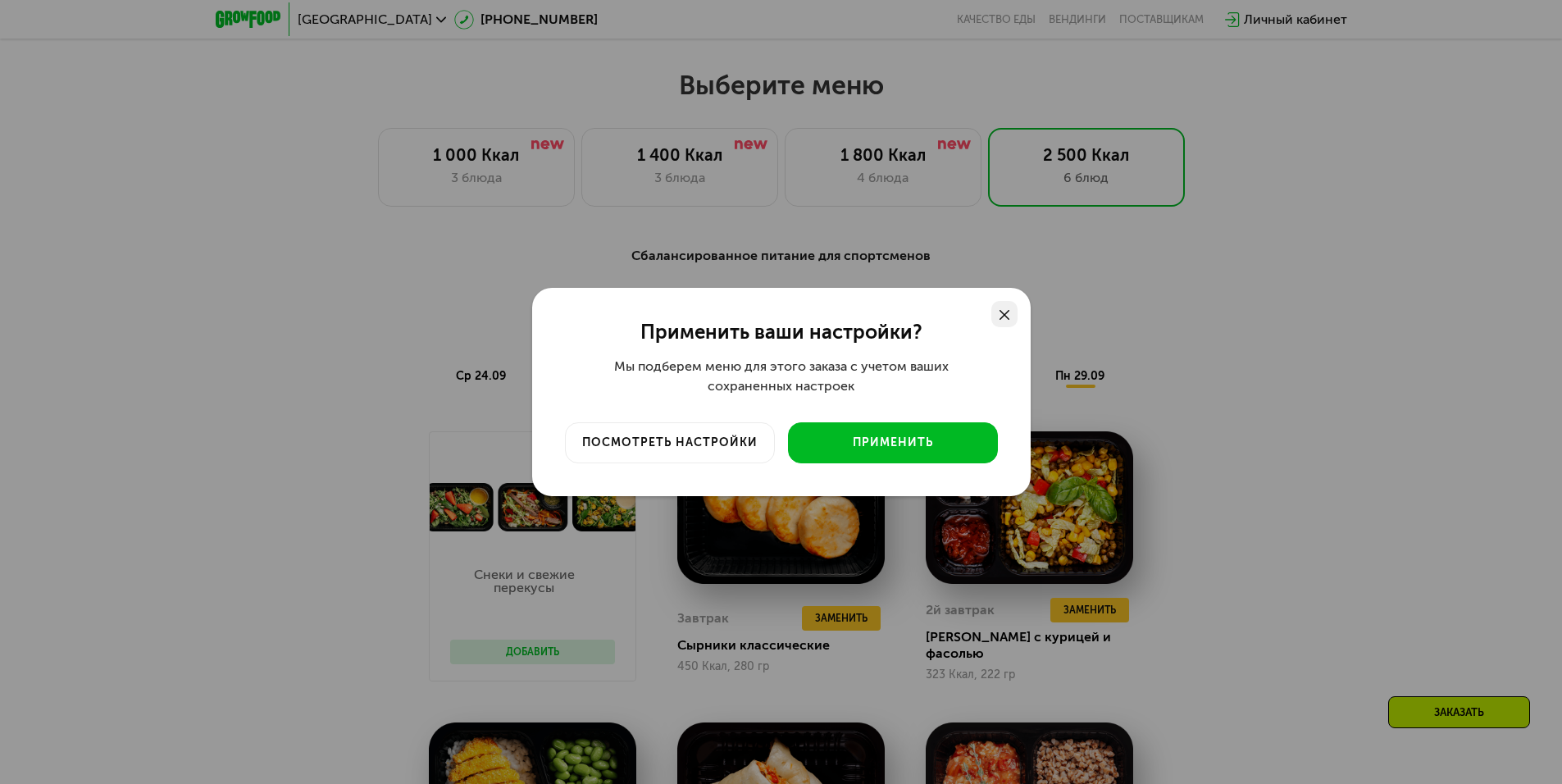
click at [1007, 314] on icon at bounding box center [1004, 314] width 10 height 10
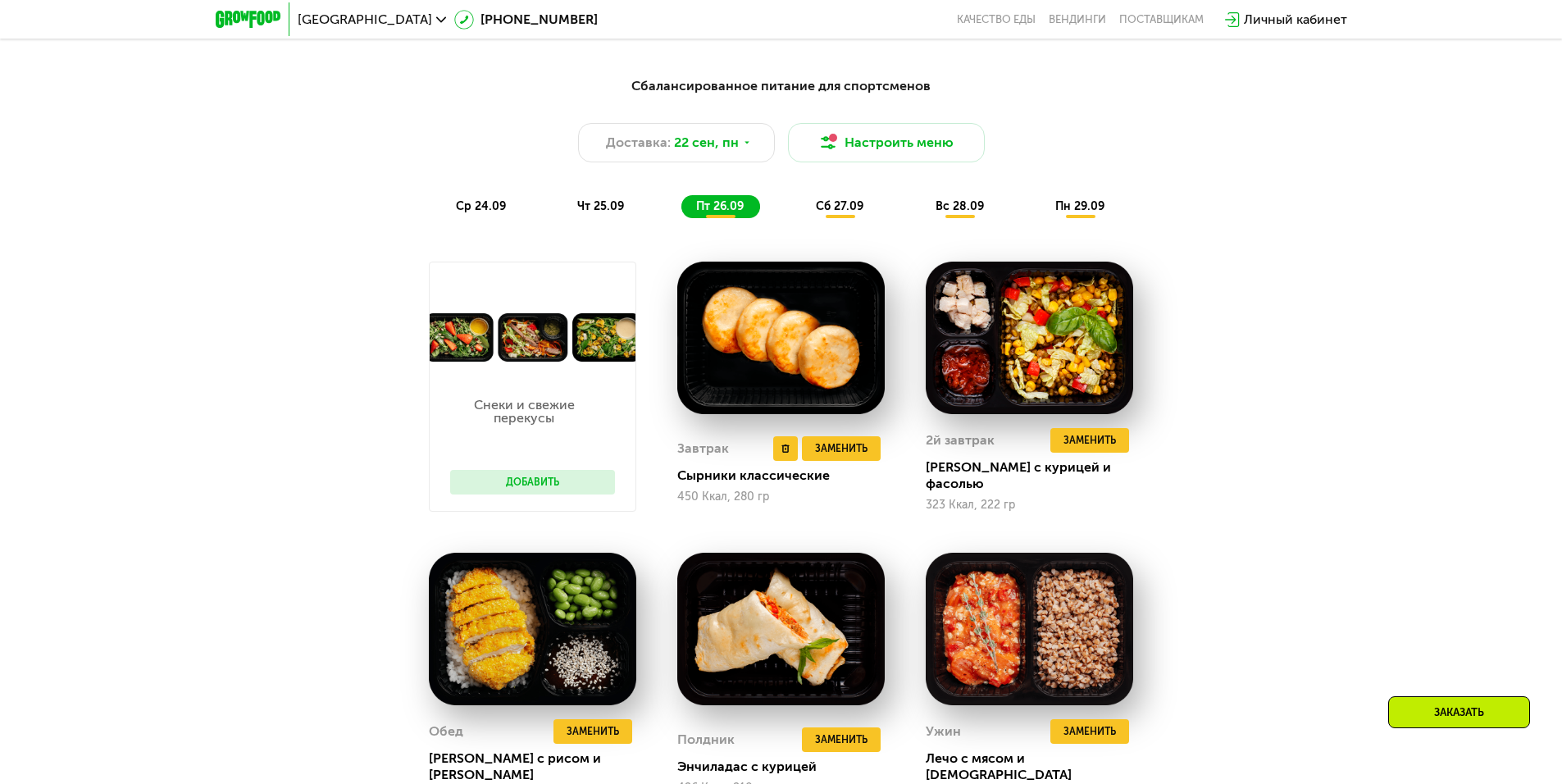
scroll to position [1487, 0]
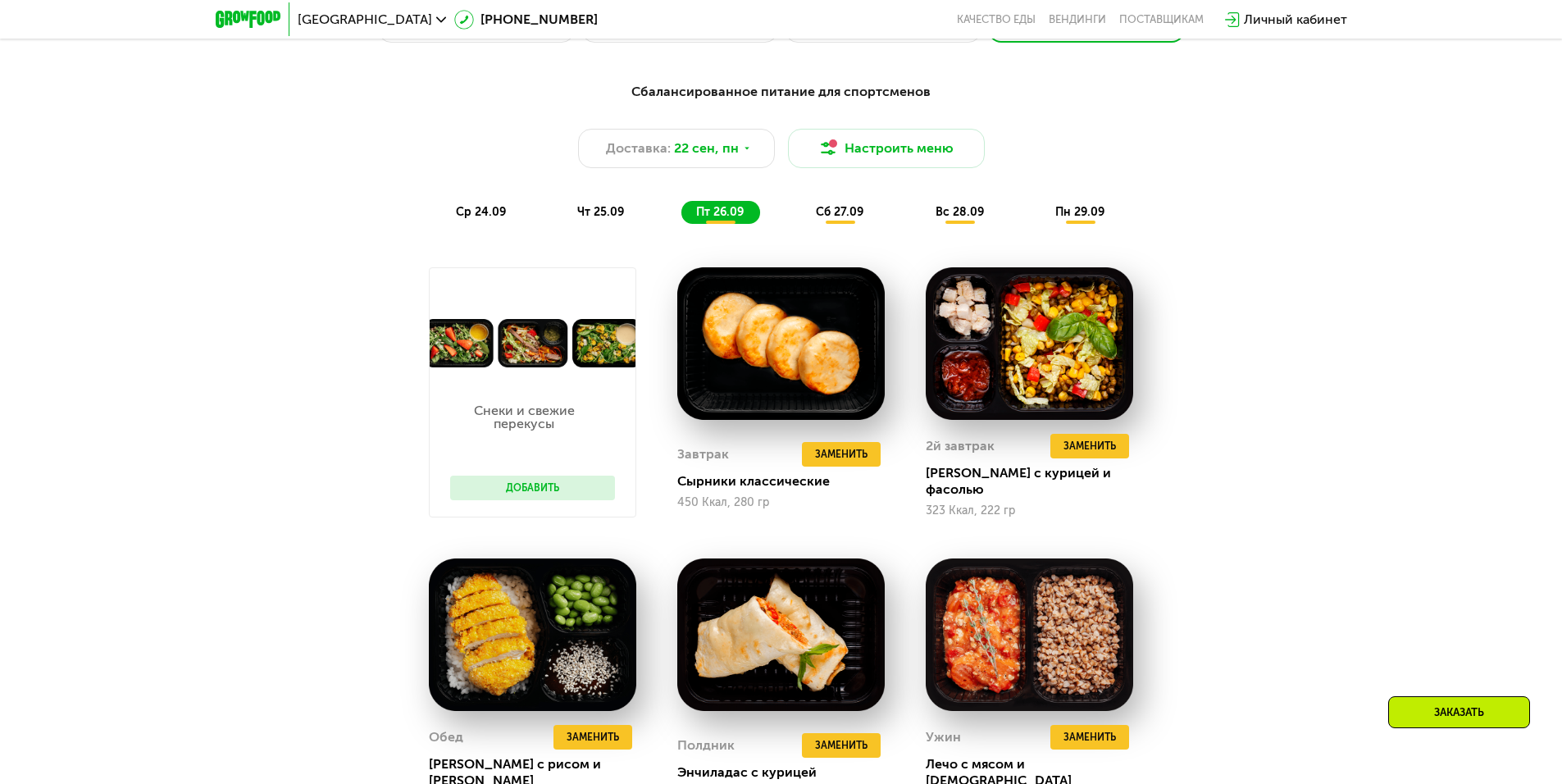
click at [832, 219] on span "сб 27.09" at bounding box center [839, 212] width 48 height 14
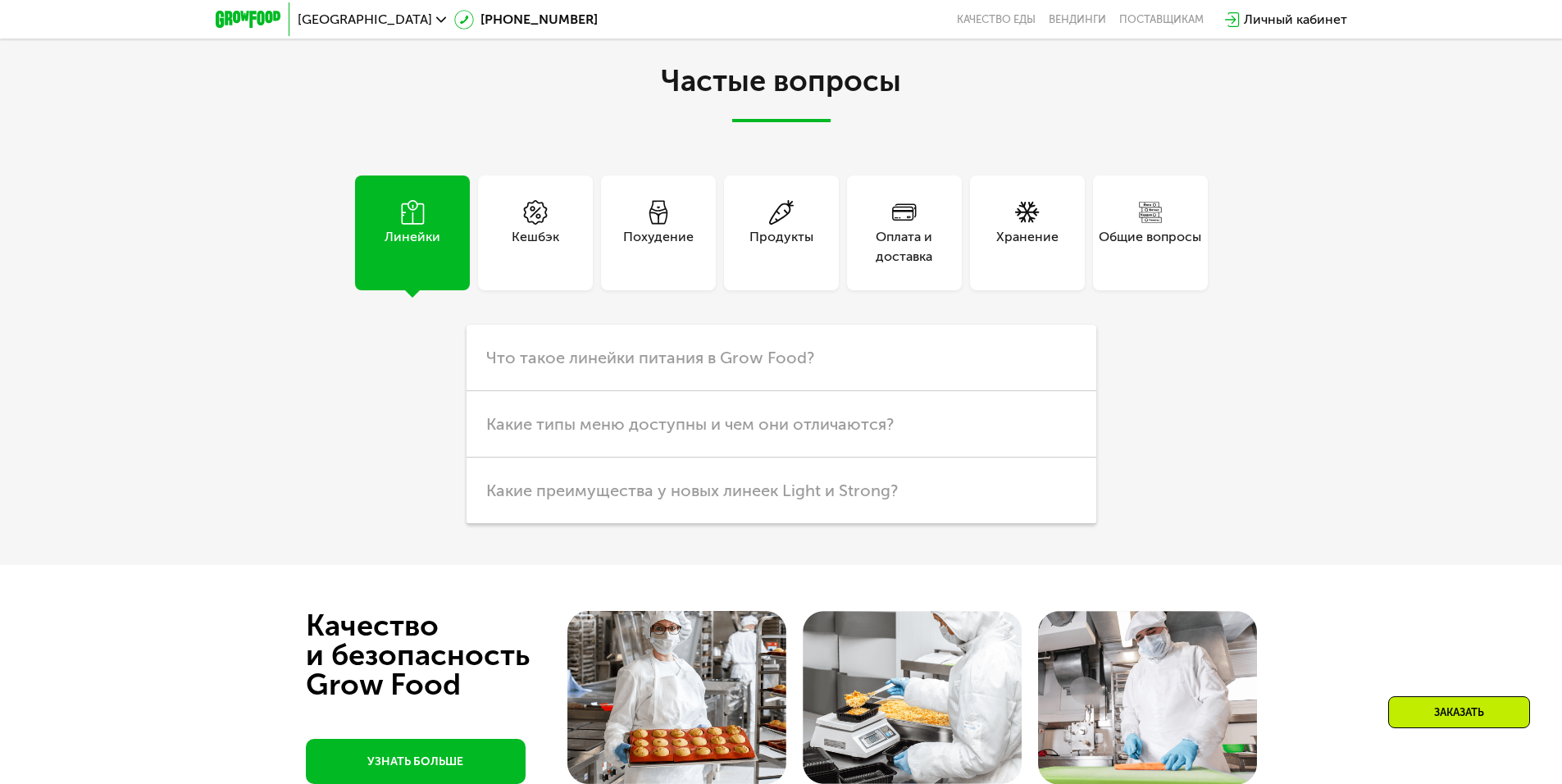
scroll to position [5176, 0]
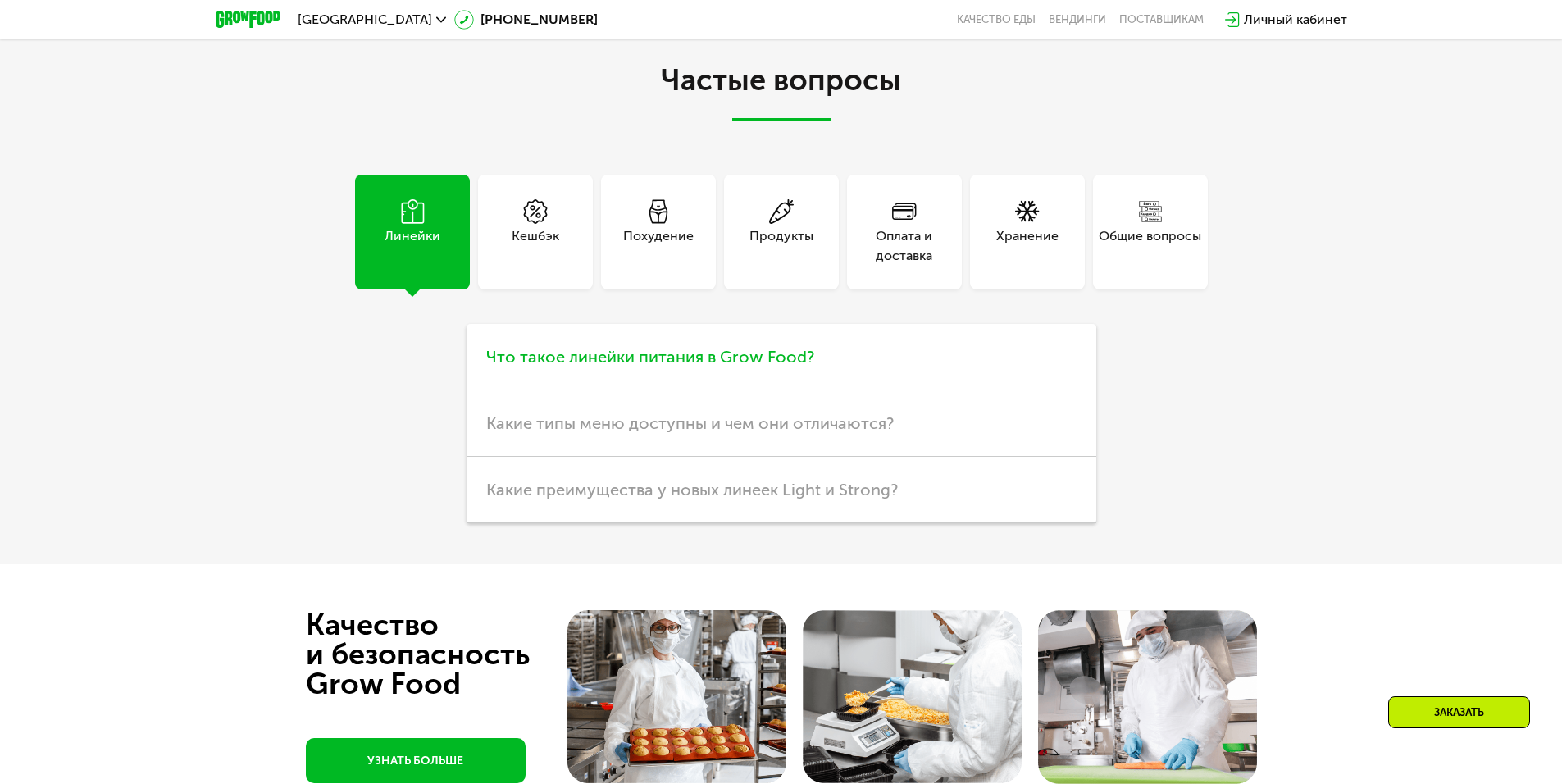
click at [636, 347] on span "Что такое линейки питания в Grow Food?" at bounding box center [651, 356] width 328 height 20
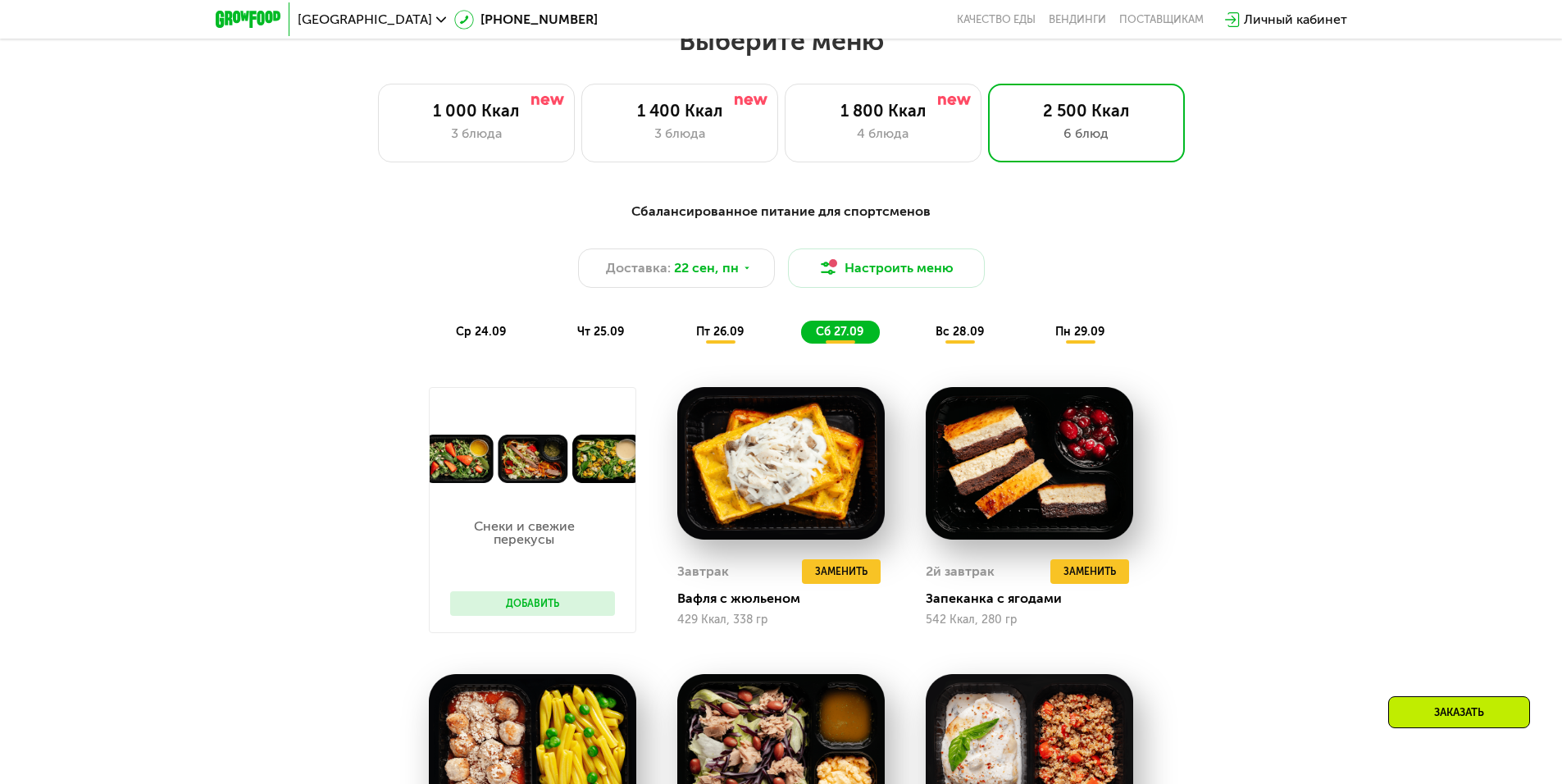
scroll to position [0, 0]
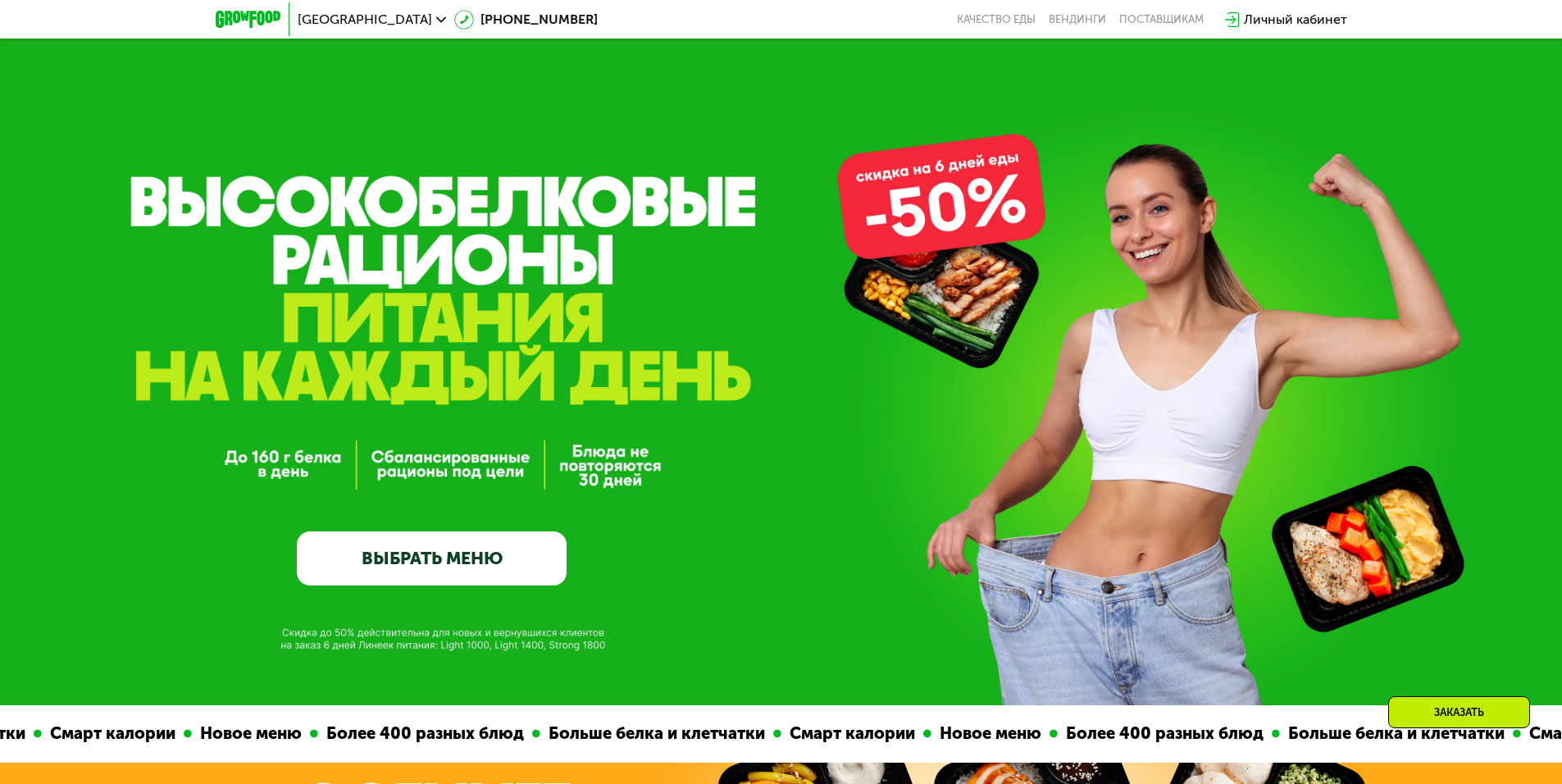
drag, startPoint x: 881, startPoint y: 617, endPoint x: 851, endPoint y: 236, distance: 382.2
